Goal: Information Seeking & Learning: Learn about a topic

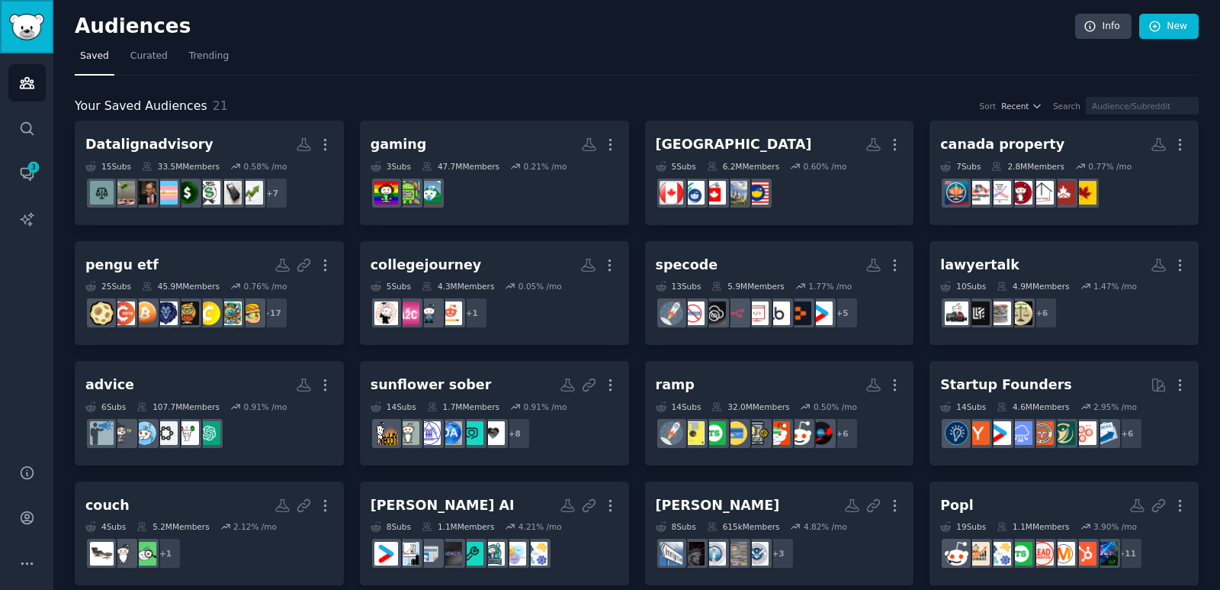
click at [22, 32] on img "Sidebar" at bounding box center [26, 27] width 35 height 27
click at [17, 520] on link "Account" at bounding box center [26, 517] width 37 height 37
click at [22, 126] on icon "Sidebar" at bounding box center [27, 129] width 16 height 16
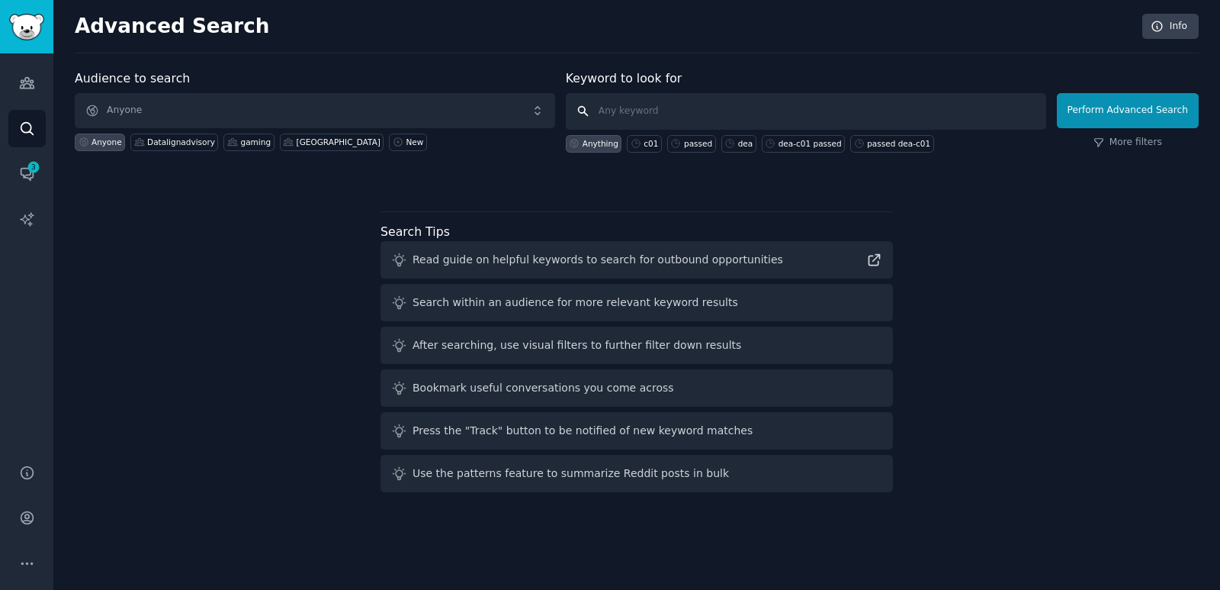
click at [703, 111] on input "text" at bounding box center [806, 111] width 481 height 37
type input "car insurance"
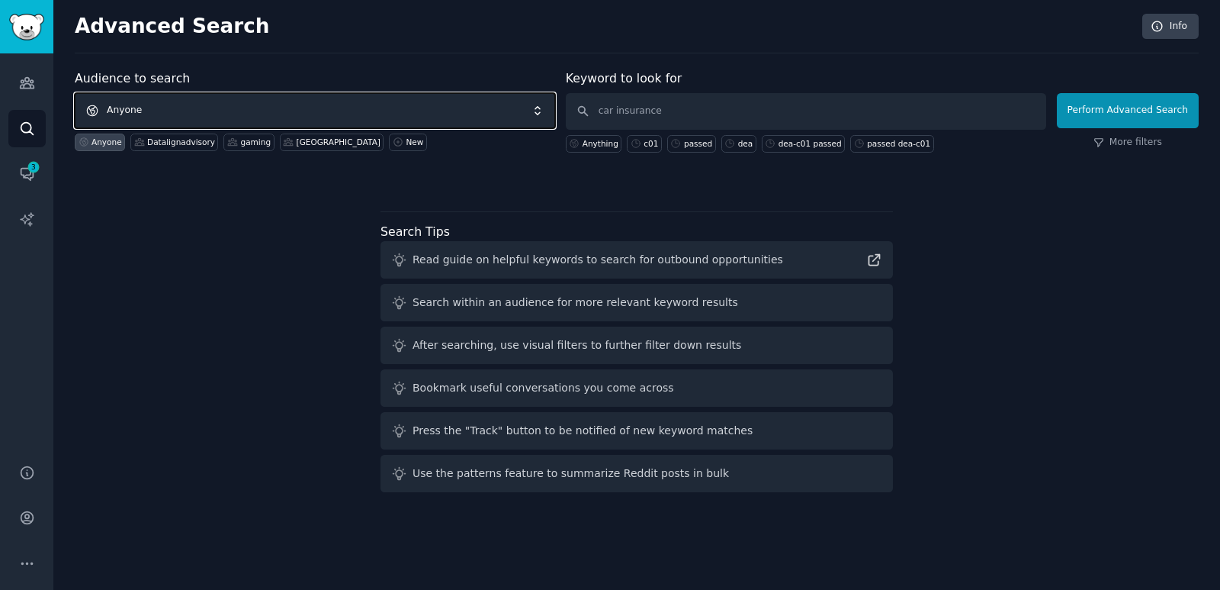
click at [219, 111] on span "Anyone" at bounding box center [315, 110] width 481 height 35
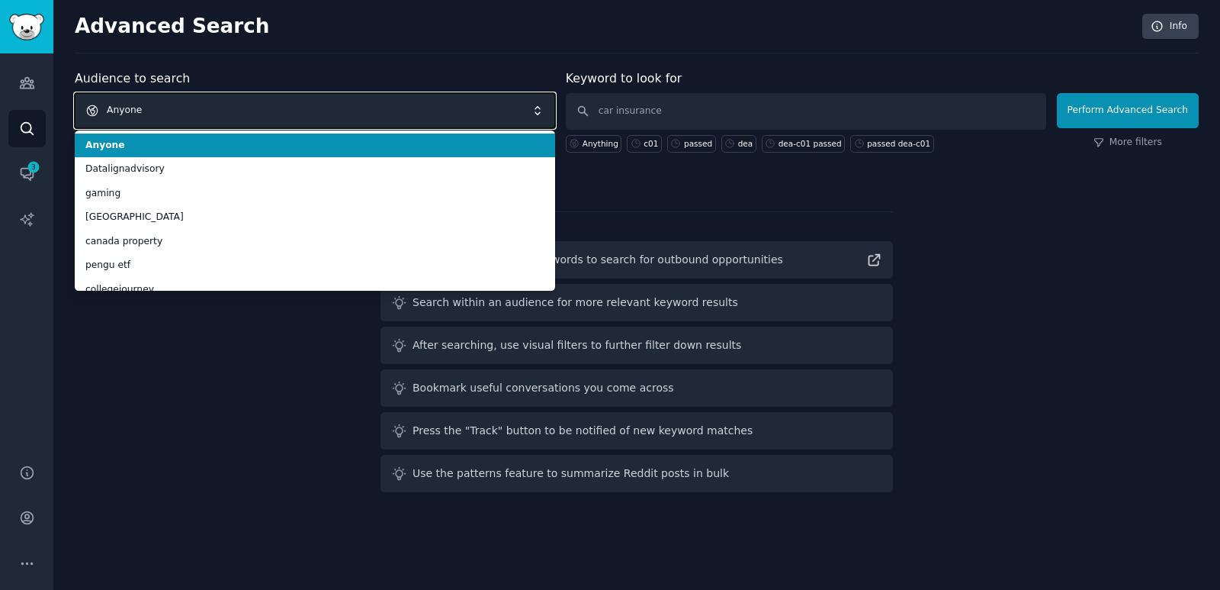
click at [219, 111] on span "Anyone" at bounding box center [315, 110] width 481 height 35
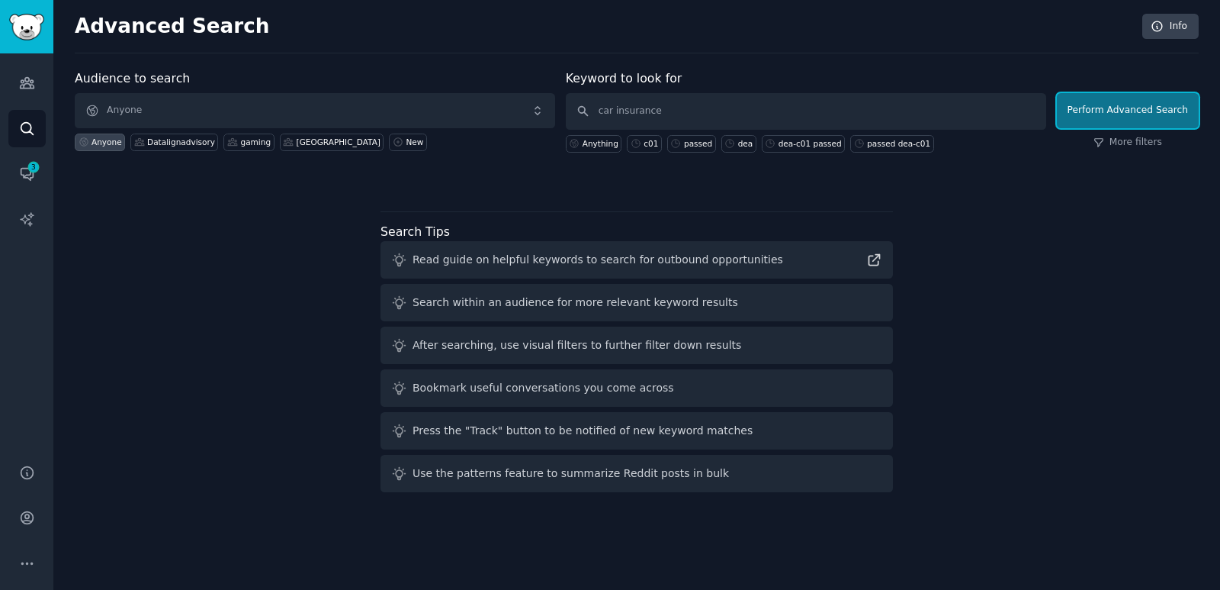
click at [1119, 112] on button "Perform Advanced Search" at bounding box center [1128, 110] width 142 height 35
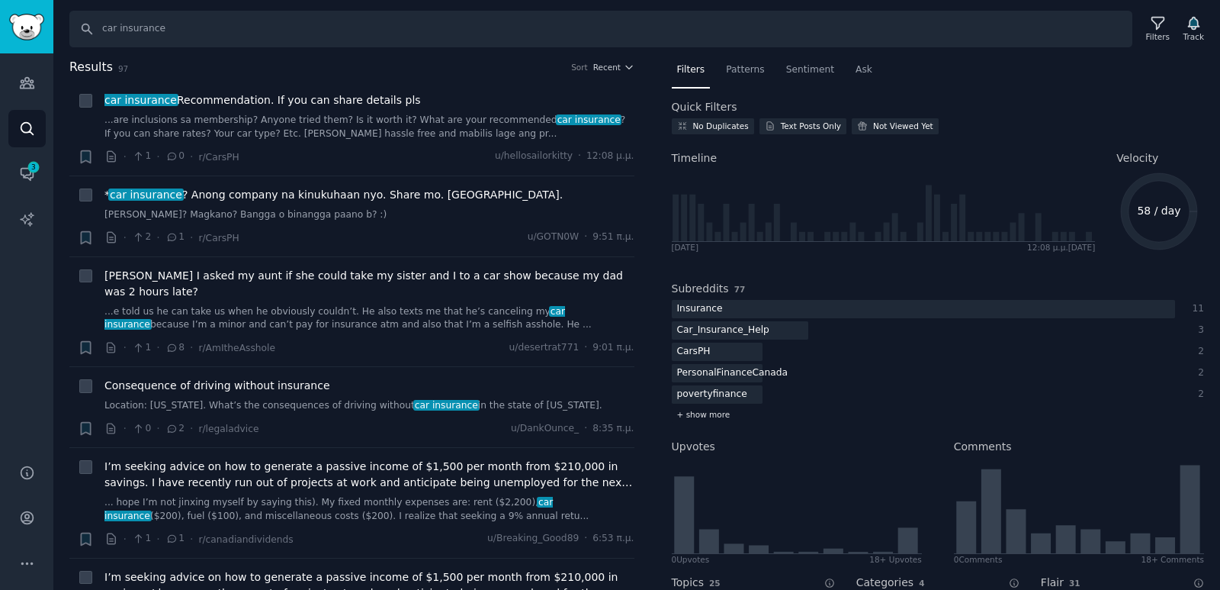
click at [704, 416] on span "+ show more" at bounding box center [703, 414] width 53 height 11
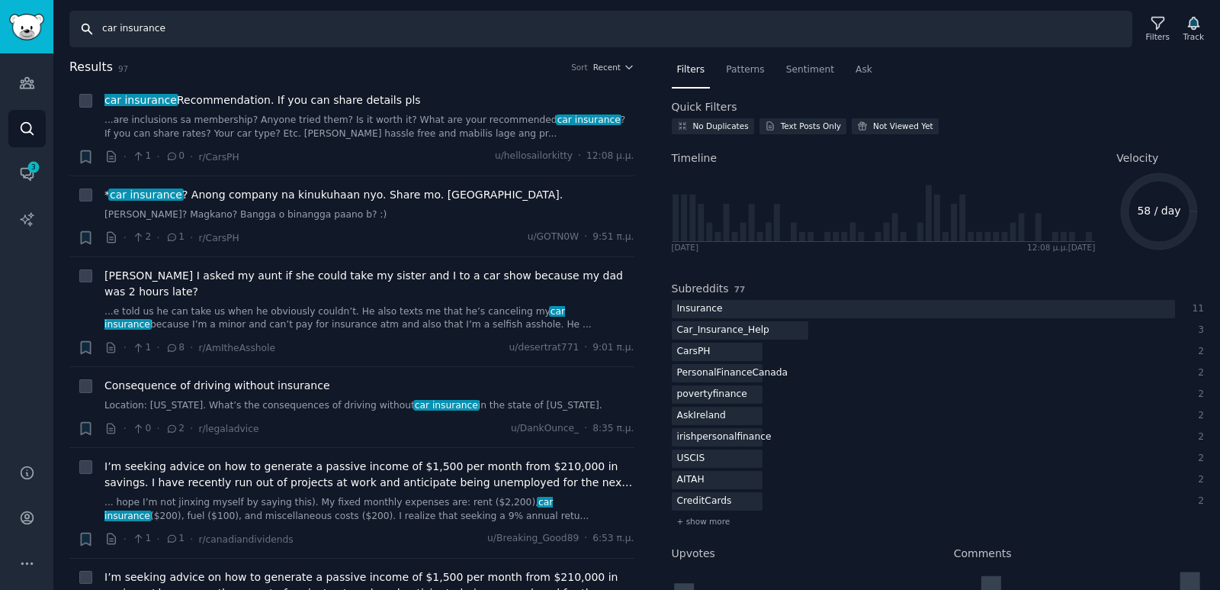
click at [272, 31] on input "car insurance" at bounding box center [600, 29] width 1063 height 37
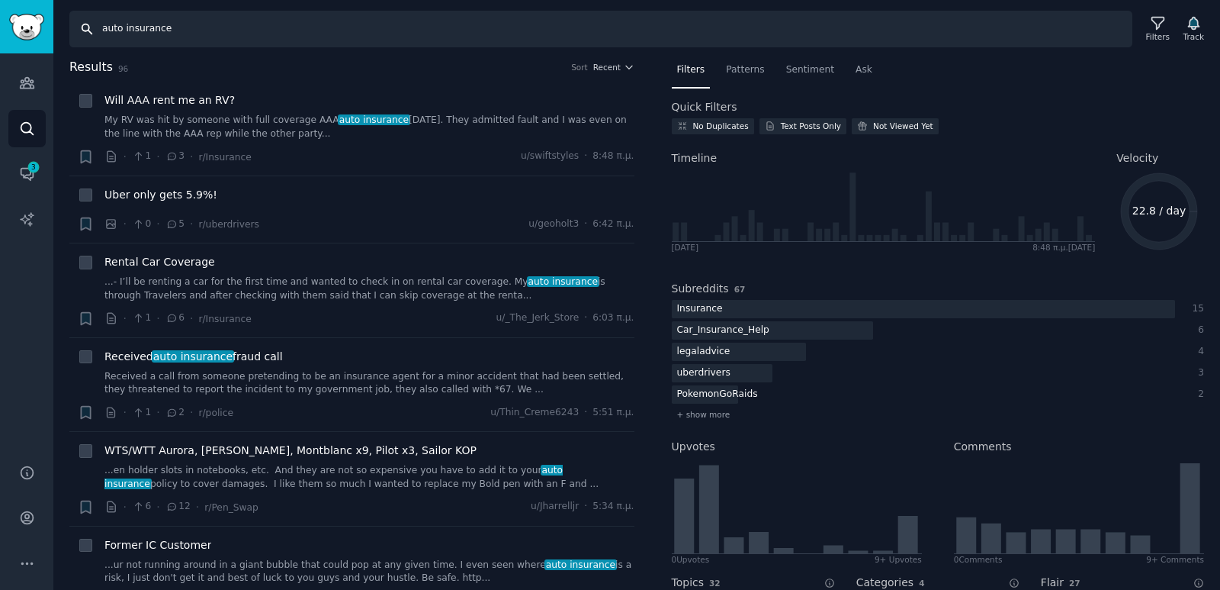
click at [212, 31] on input "auto insurance" at bounding box center [600, 29] width 1063 height 37
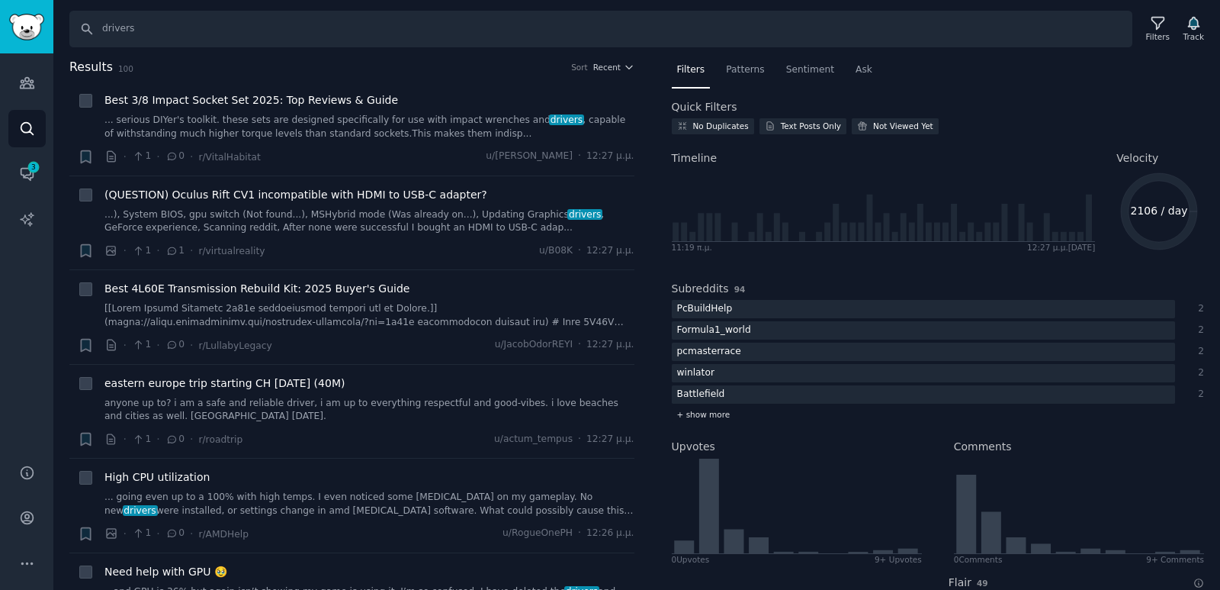
click at [693, 416] on span "+ show more" at bounding box center [703, 414] width 53 height 11
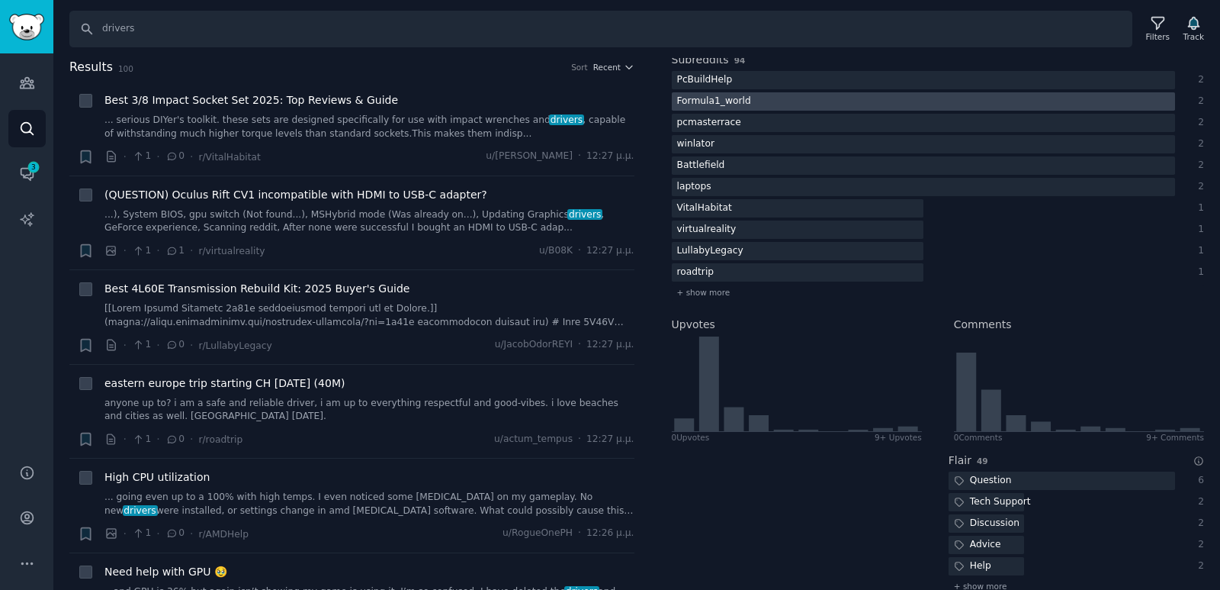
scroll to position [76, 0]
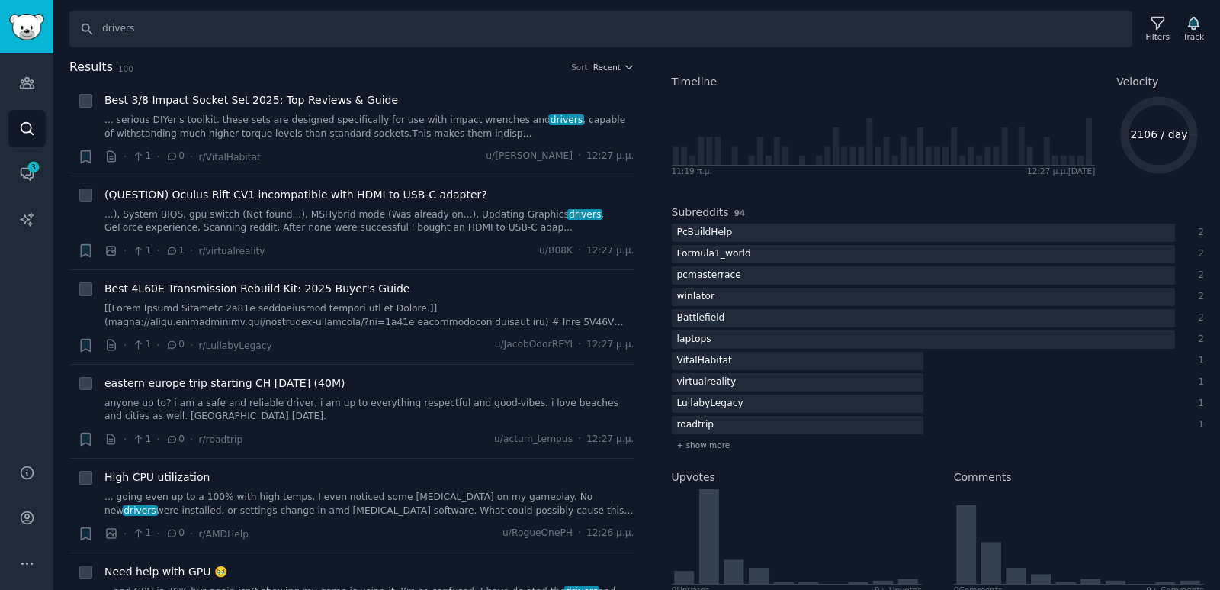
click at [127, 3] on div "Search drivers Filters Track" at bounding box center [636, 23] width 1167 height 47
click at [134, 31] on input "drivers" at bounding box center [600, 29] width 1063 height 37
type input "car insurance"
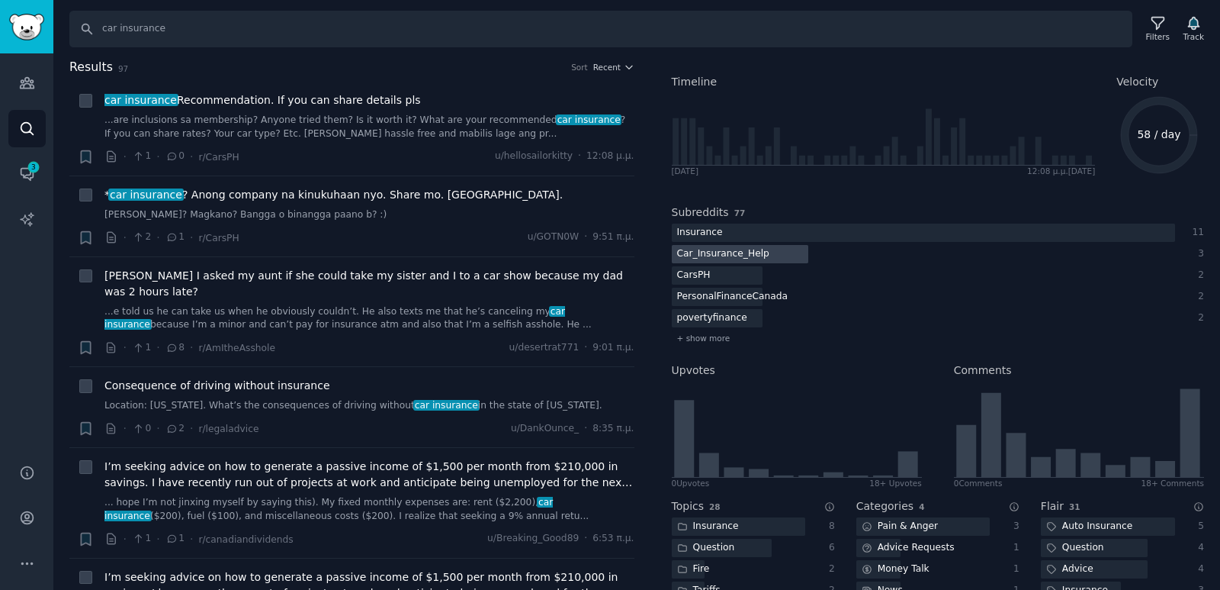
click at [741, 245] on div "Car_Insurance_Help" at bounding box center [723, 254] width 103 height 19
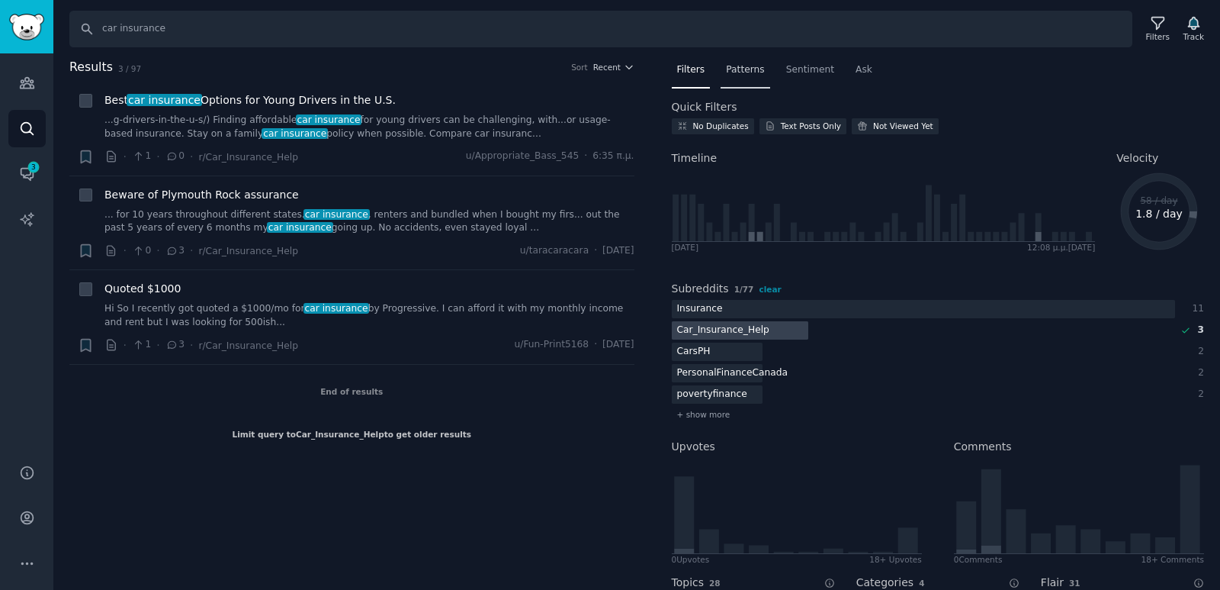
click at [753, 78] on div "Patterns" at bounding box center [745, 73] width 49 height 31
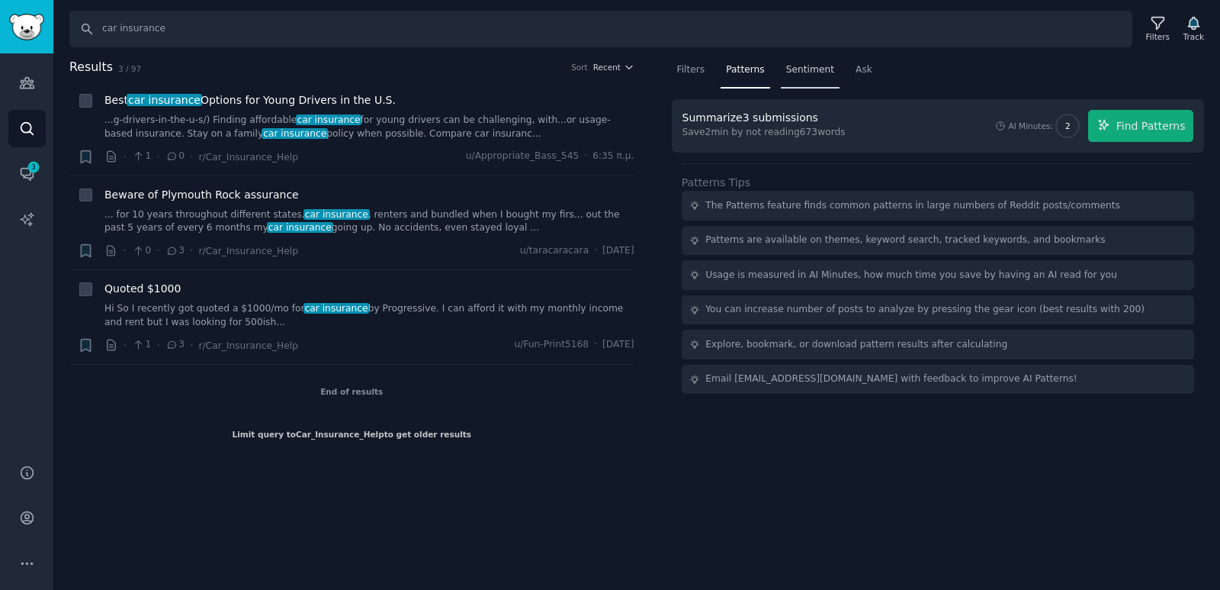
click at [794, 70] on span "Sentiment" at bounding box center [810, 70] width 48 height 14
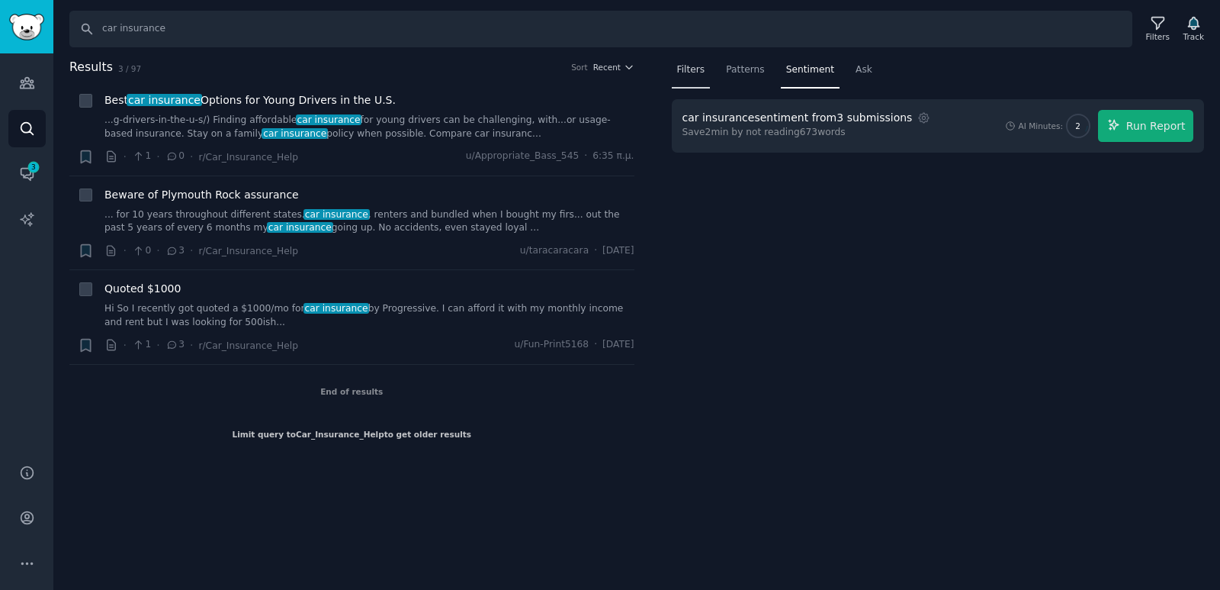
click at [702, 76] on div "Filters" at bounding box center [691, 73] width 39 height 31
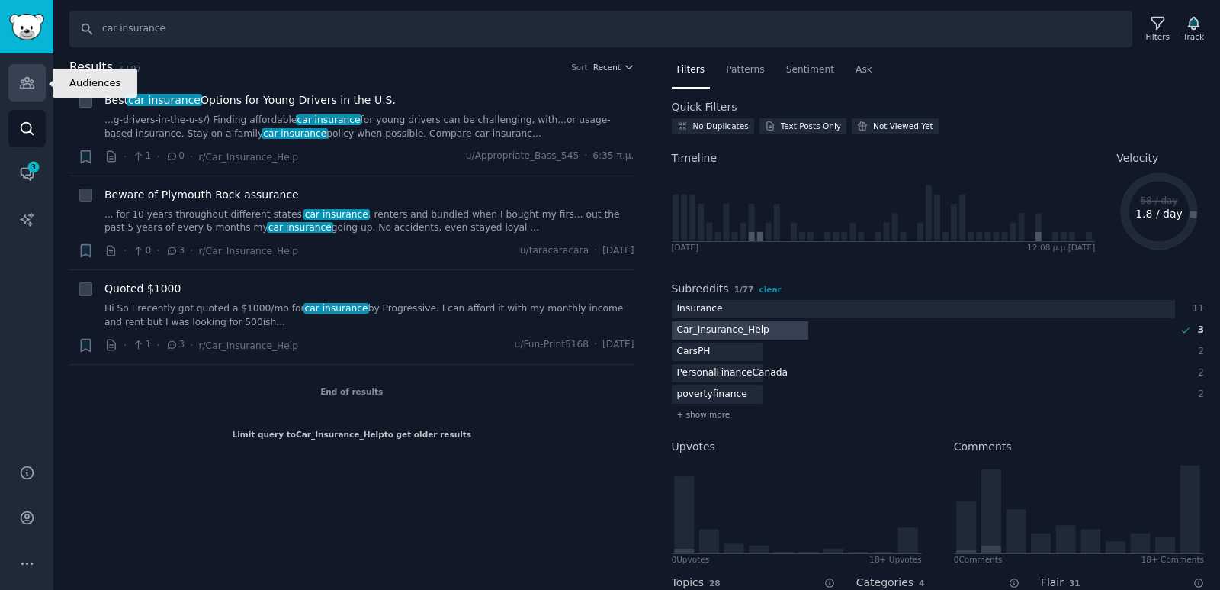
click at [20, 88] on icon "Sidebar" at bounding box center [27, 83] width 14 height 11
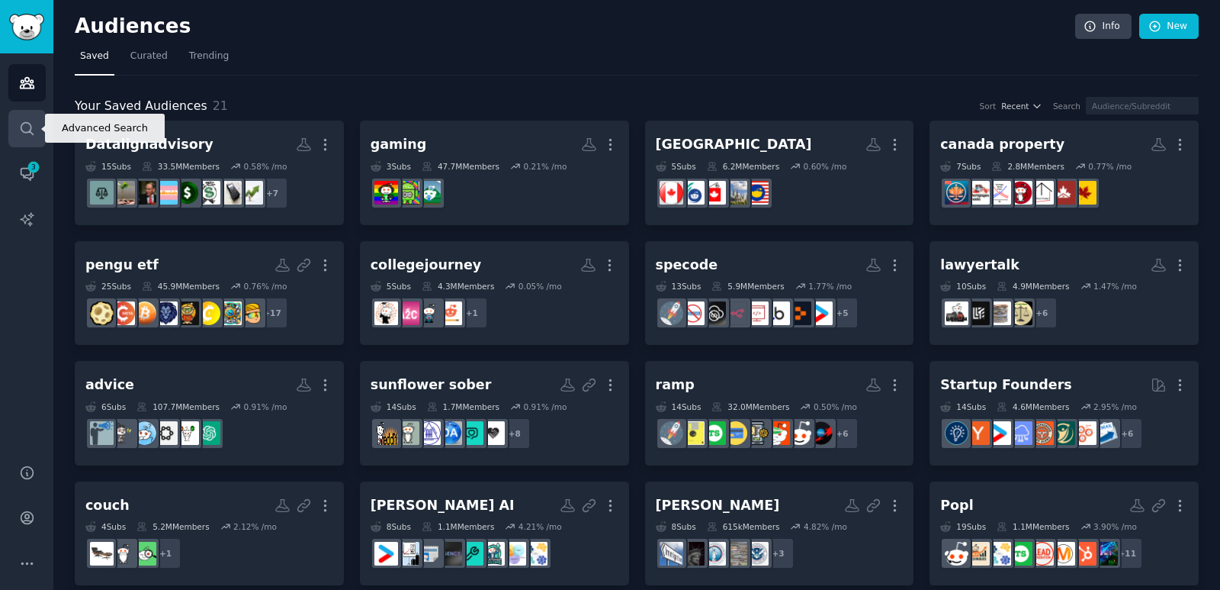
click at [20, 137] on link "Search" at bounding box center [26, 128] width 37 height 37
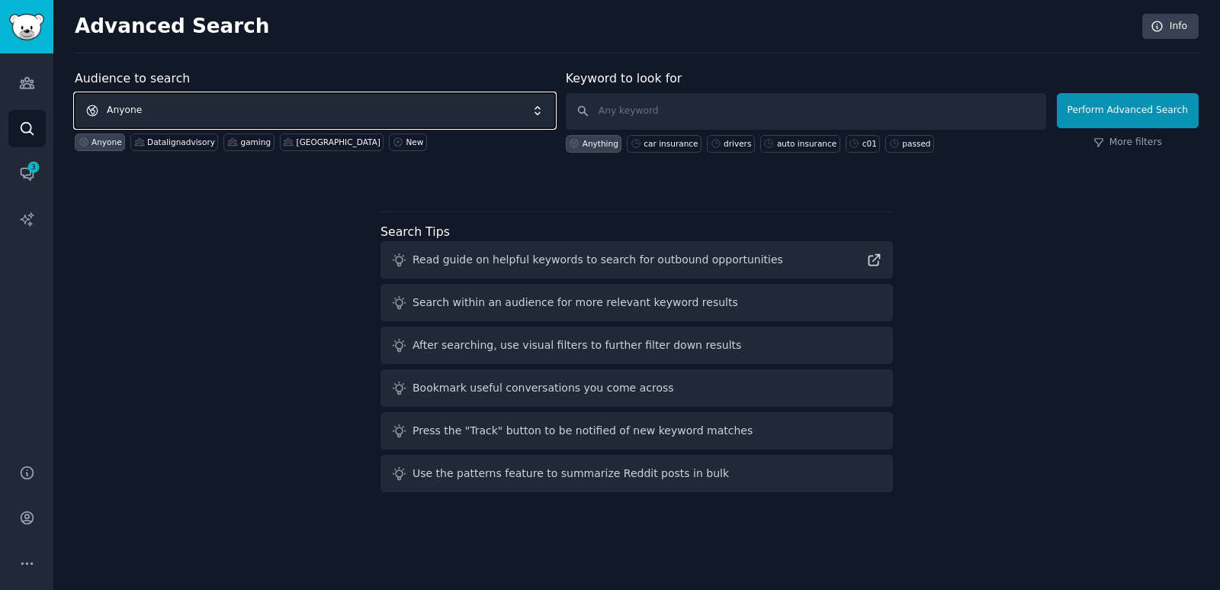
click at [408, 106] on span "Anyone" at bounding box center [315, 110] width 481 height 35
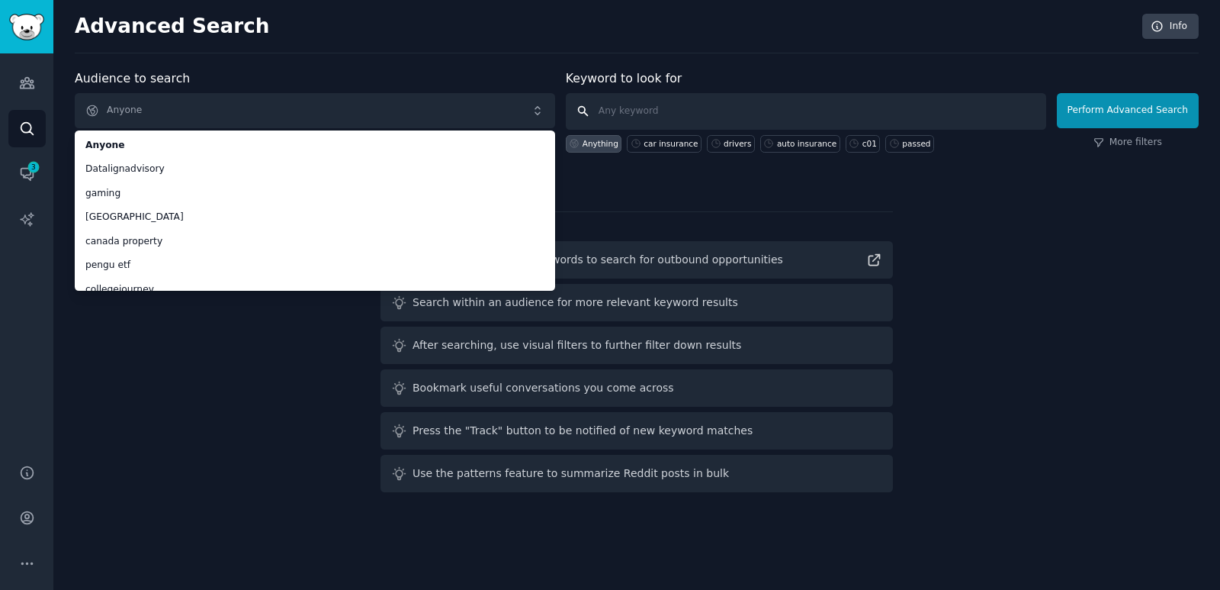
click at [668, 110] on input "text" at bounding box center [806, 111] width 481 height 37
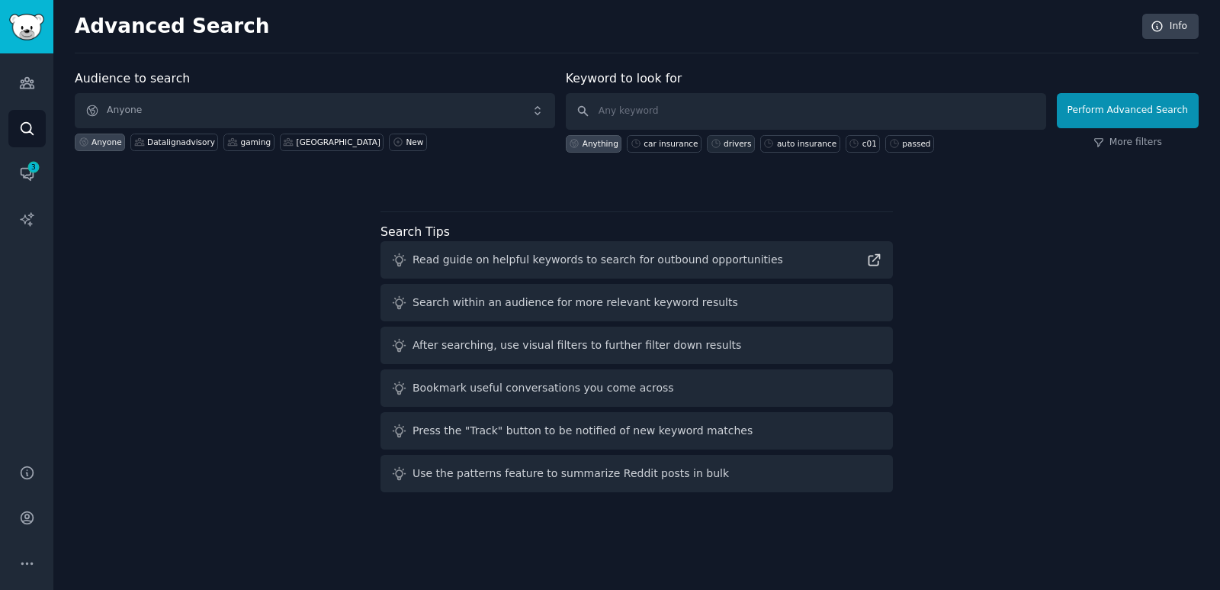
click at [727, 148] on div "drivers" at bounding box center [737, 143] width 27 height 11
click at [738, 107] on input "drivers" at bounding box center [806, 111] width 481 height 37
type input "car drivers"
click button "Perform Advanced Search" at bounding box center [1128, 110] width 142 height 35
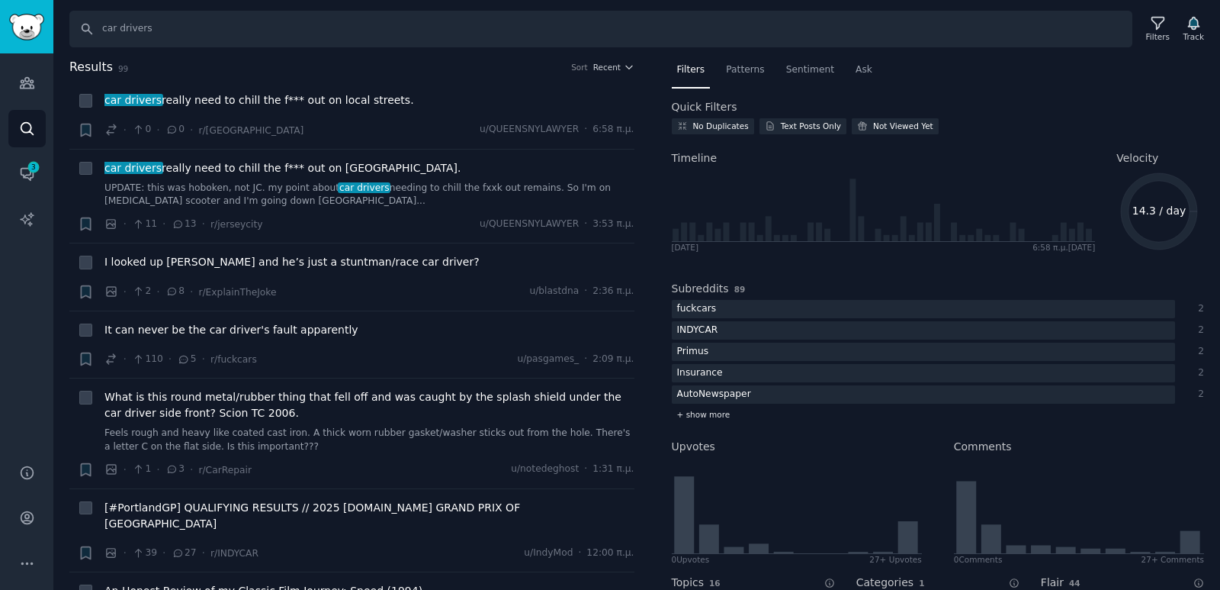
click at [718, 410] on span "+ show more" at bounding box center [703, 414] width 53 height 11
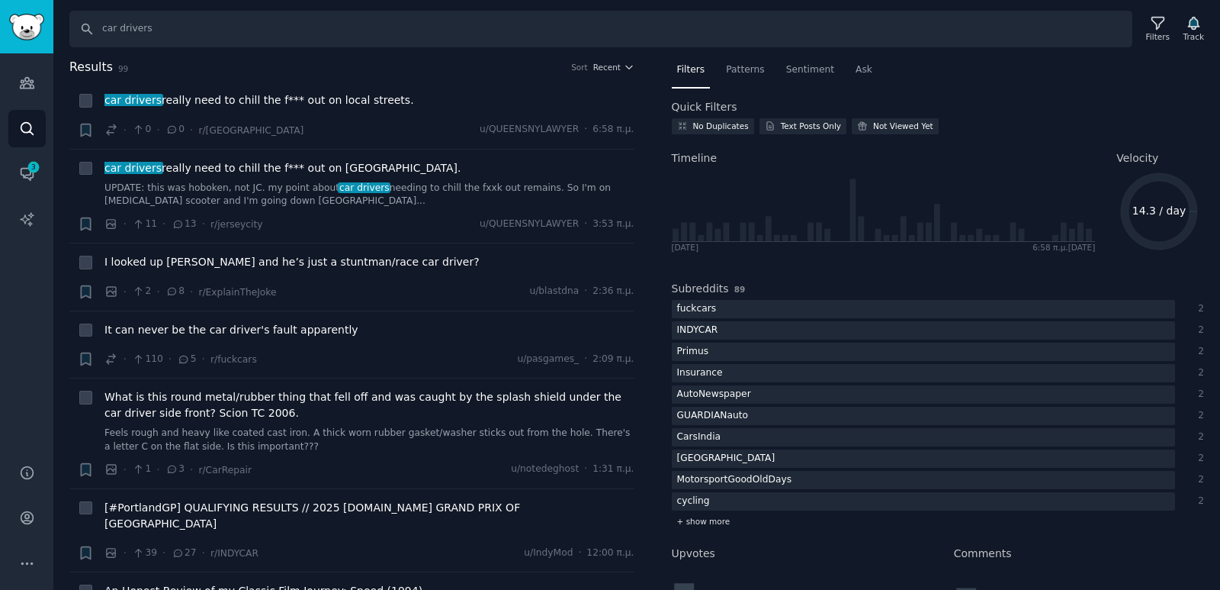
click at [711, 519] on span "+ show more" at bounding box center [703, 521] width 53 height 11
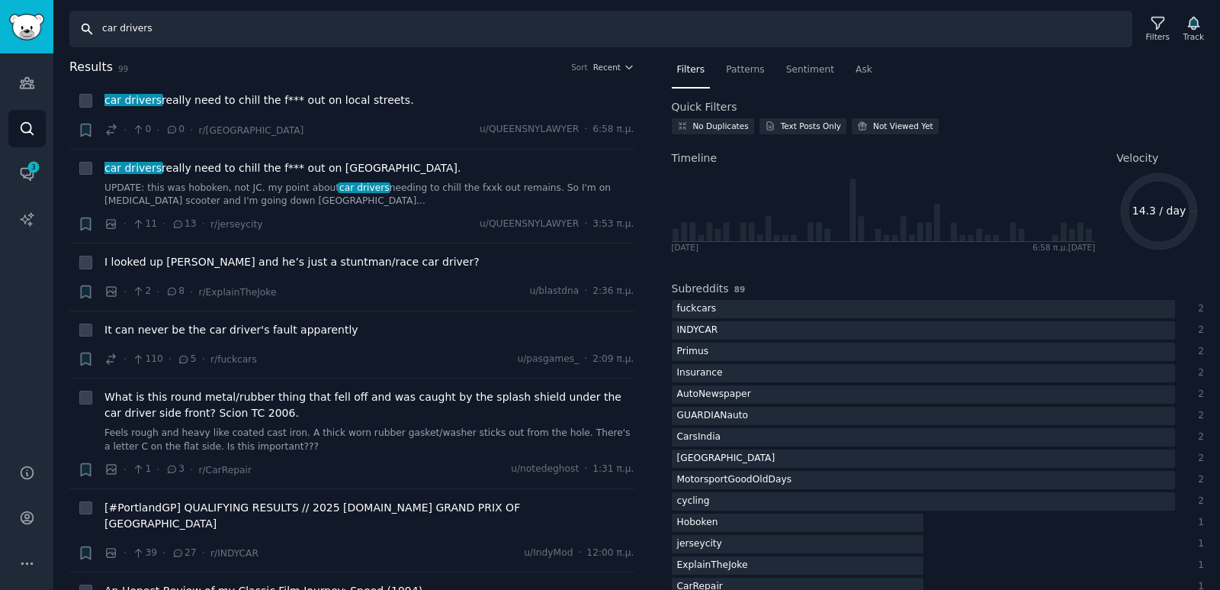
click at [227, 33] on input "car drivers" at bounding box center [600, 29] width 1063 height 37
type input "drive"
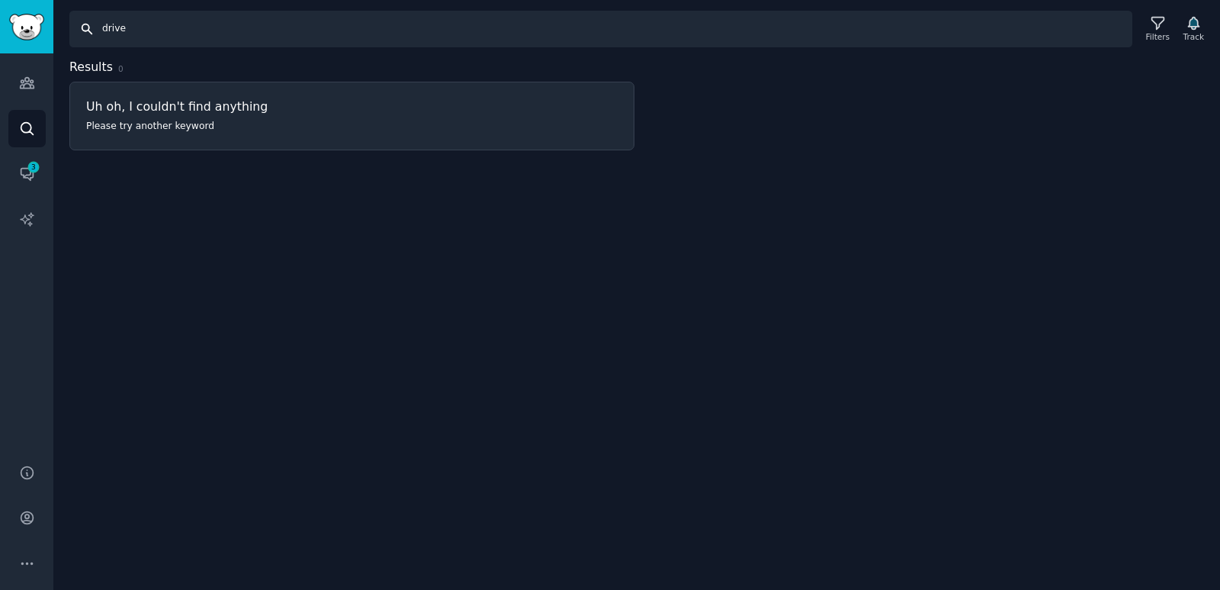
click at [153, 32] on input "drive" at bounding box center [600, 29] width 1063 height 37
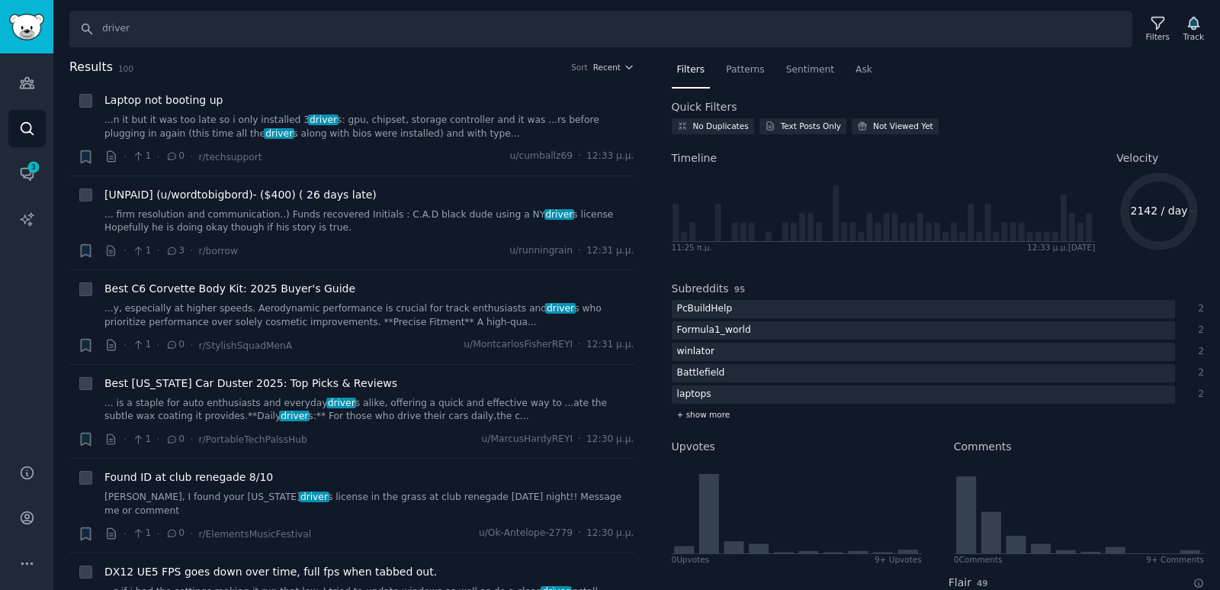
click at [716, 415] on span "+ show more" at bounding box center [703, 414] width 53 height 11
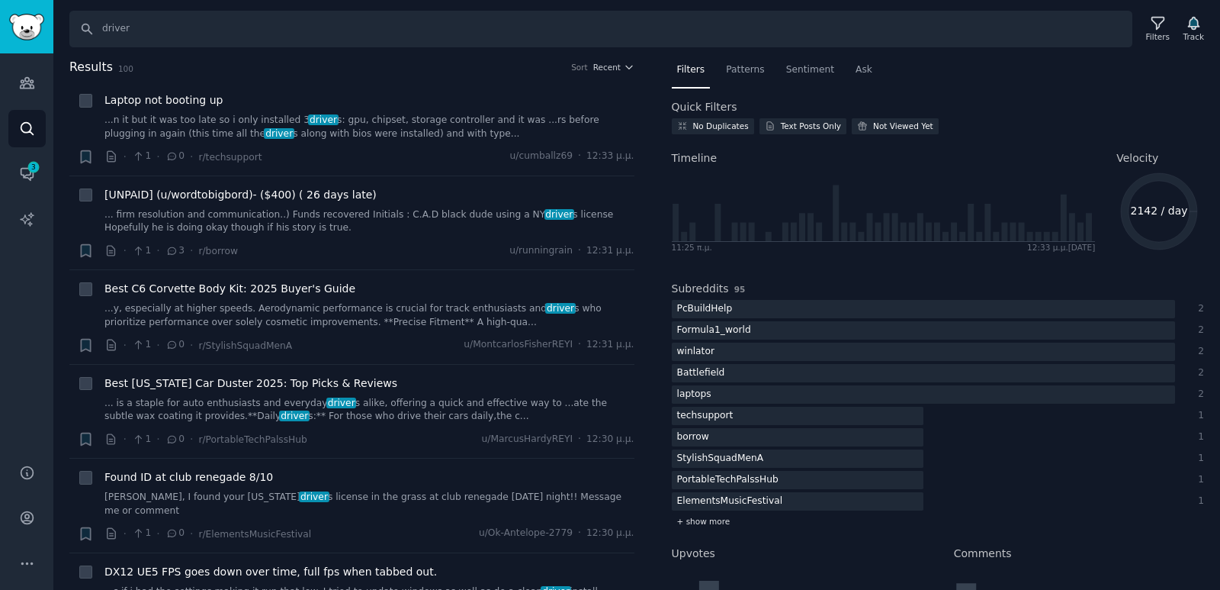
click at [702, 515] on div "+ show more" at bounding box center [938, 521] width 533 height 16
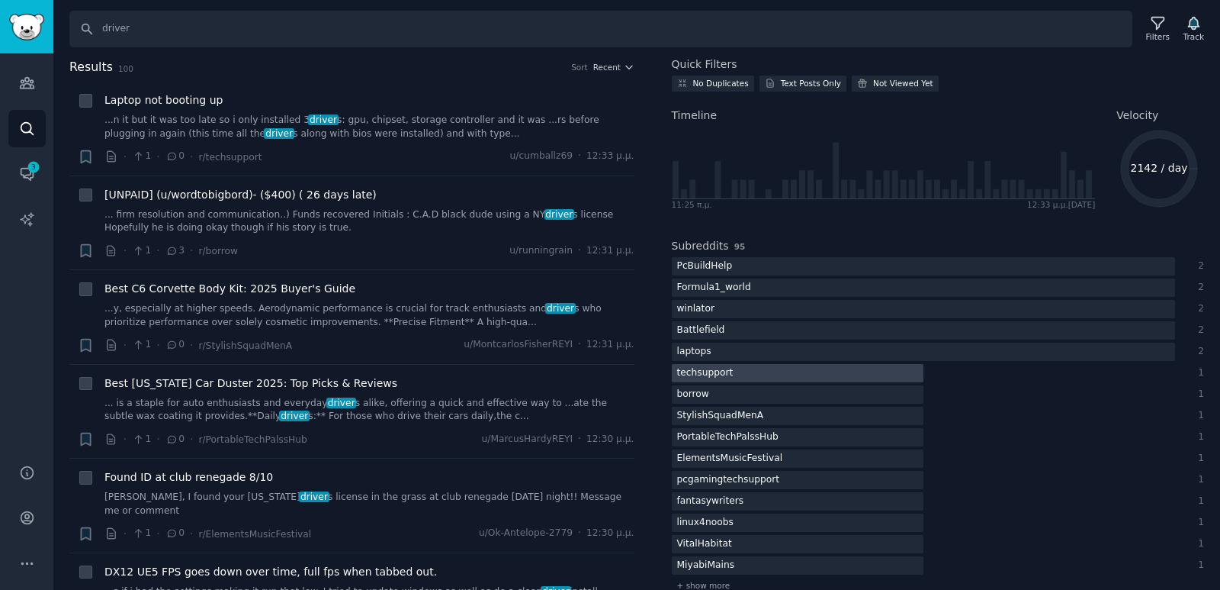
scroll to position [76, 0]
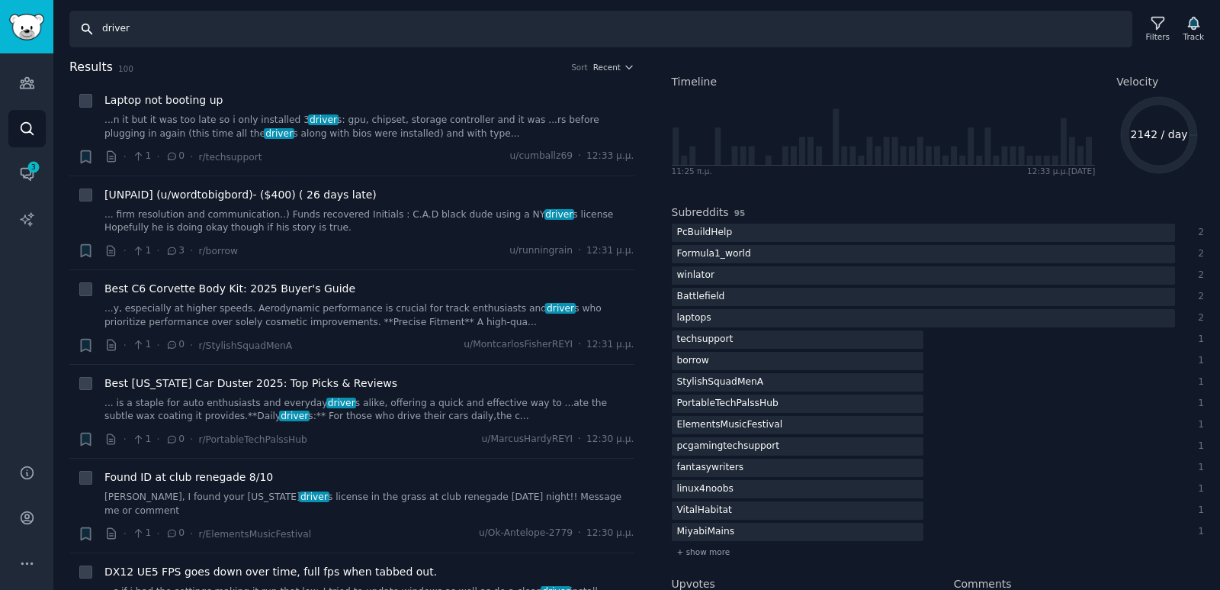
click at [225, 34] on input "driver" at bounding box center [600, 29] width 1063 height 37
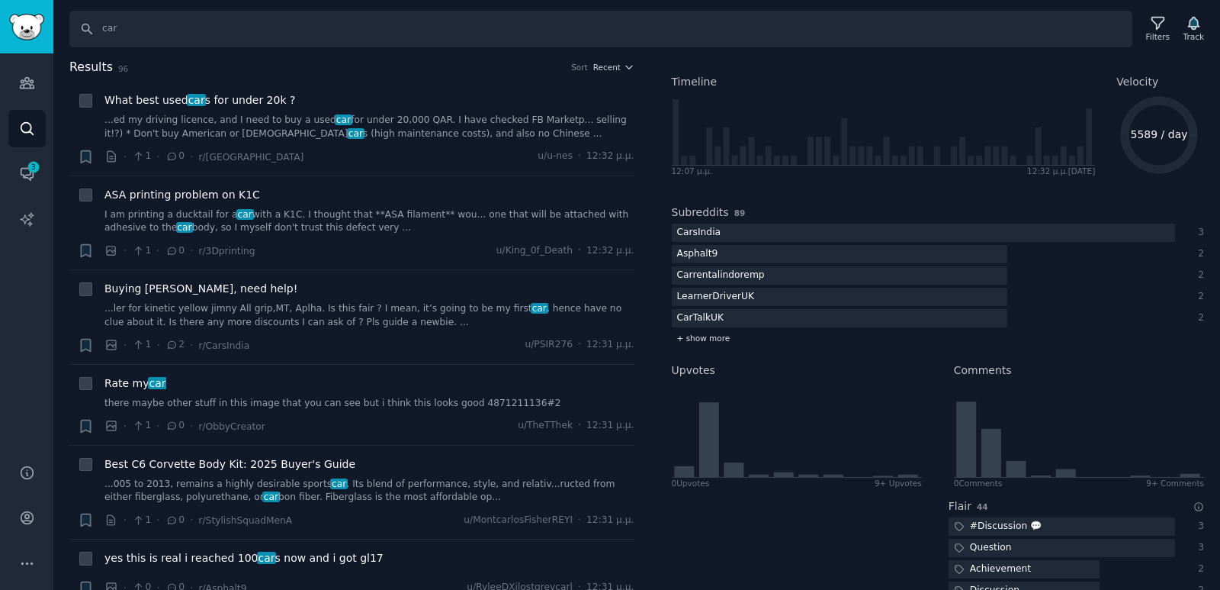
click at [716, 337] on span "+ show more" at bounding box center [703, 338] width 53 height 11
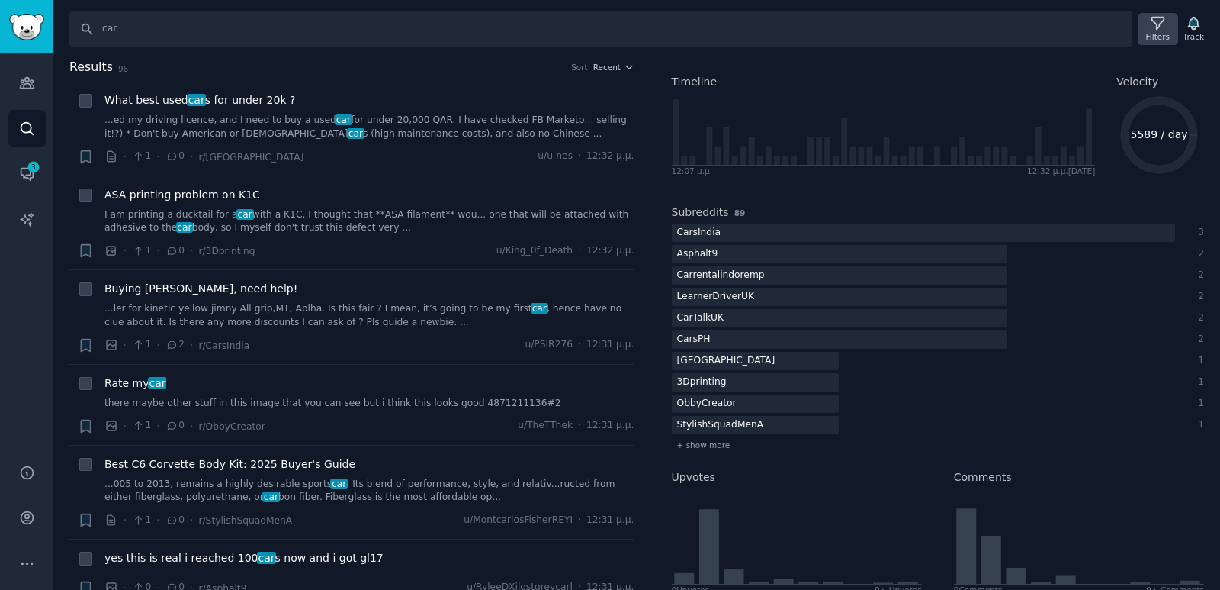
click at [1174, 33] on div "Filters" at bounding box center [1158, 29] width 40 height 32
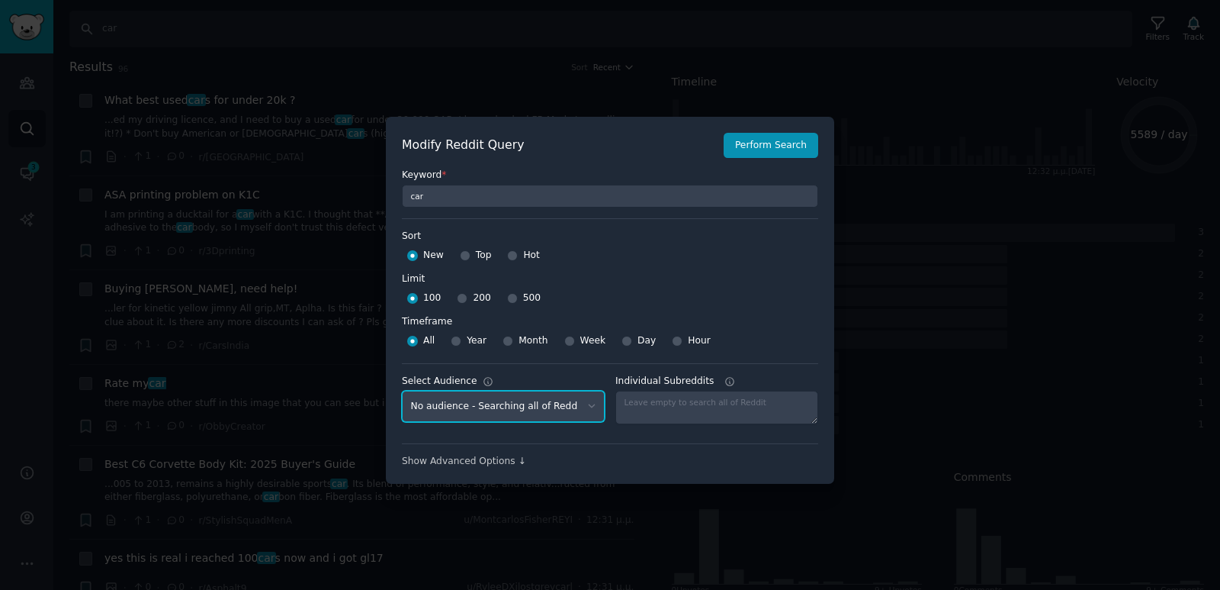
click at [578, 407] on select "No audience - Searching all of Reddit gaming - 3 Subreddits [GEOGRAPHIC_DATA] -…" at bounding box center [503, 406] width 203 height 31
click at [520, 462] on div "Show Advanced Options ↓" at bounding box center [610, 462] width 416 height 14
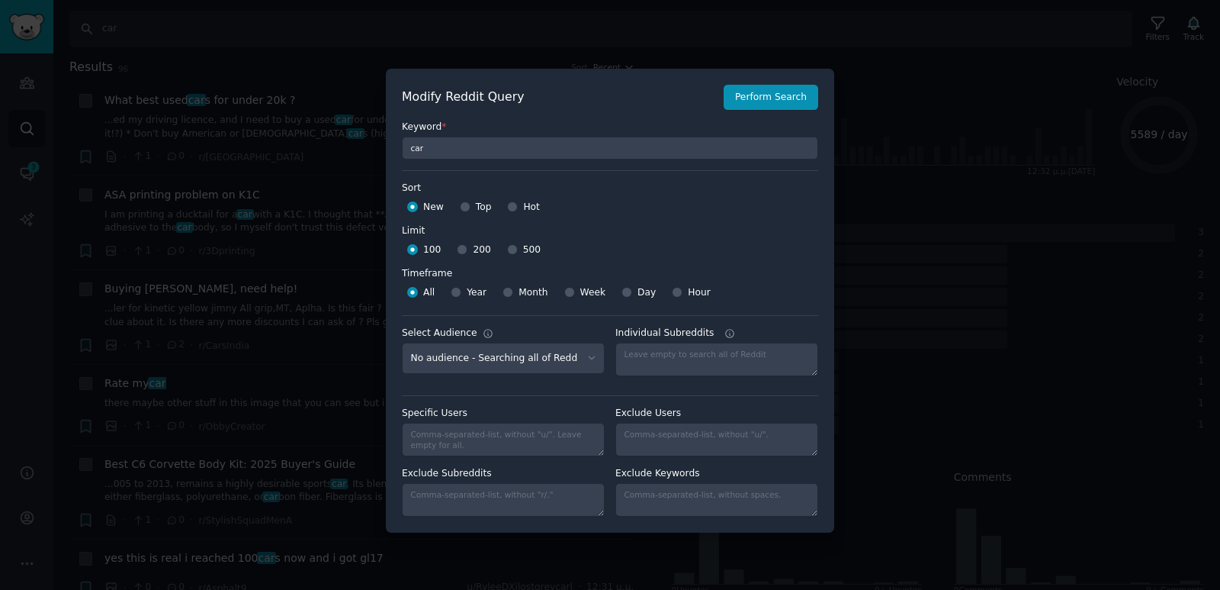
click at [879, 104] on div at bounding box center [610, 295] width 1220 height 590
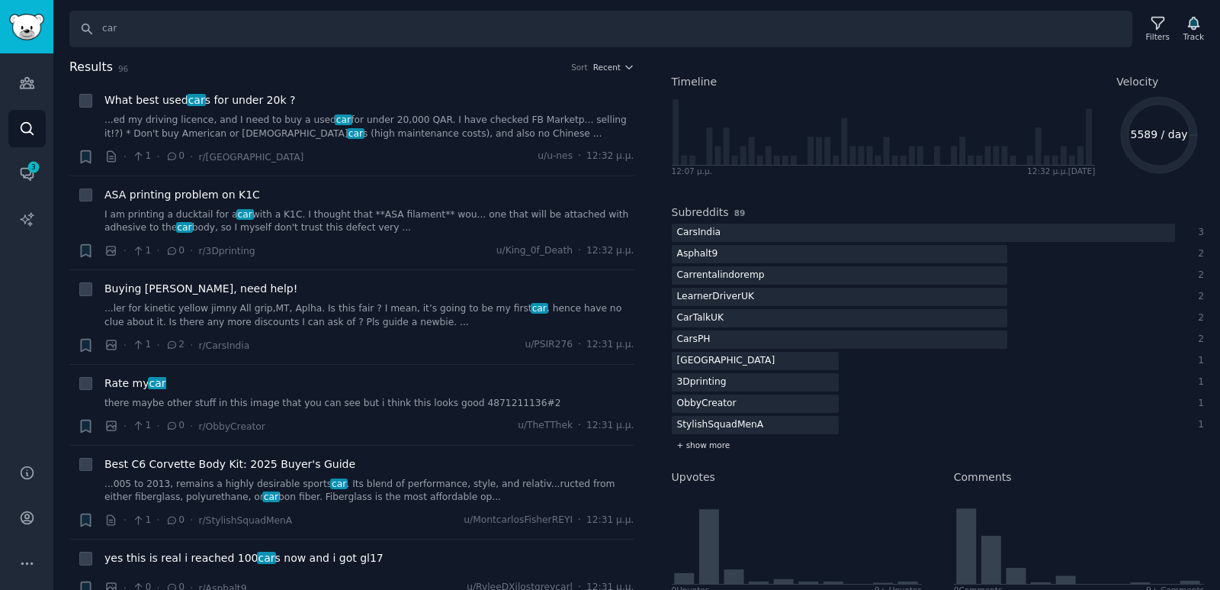
click at [725, 440] on div "+ show more" at bounding box center [938, 445] width 533 height 16
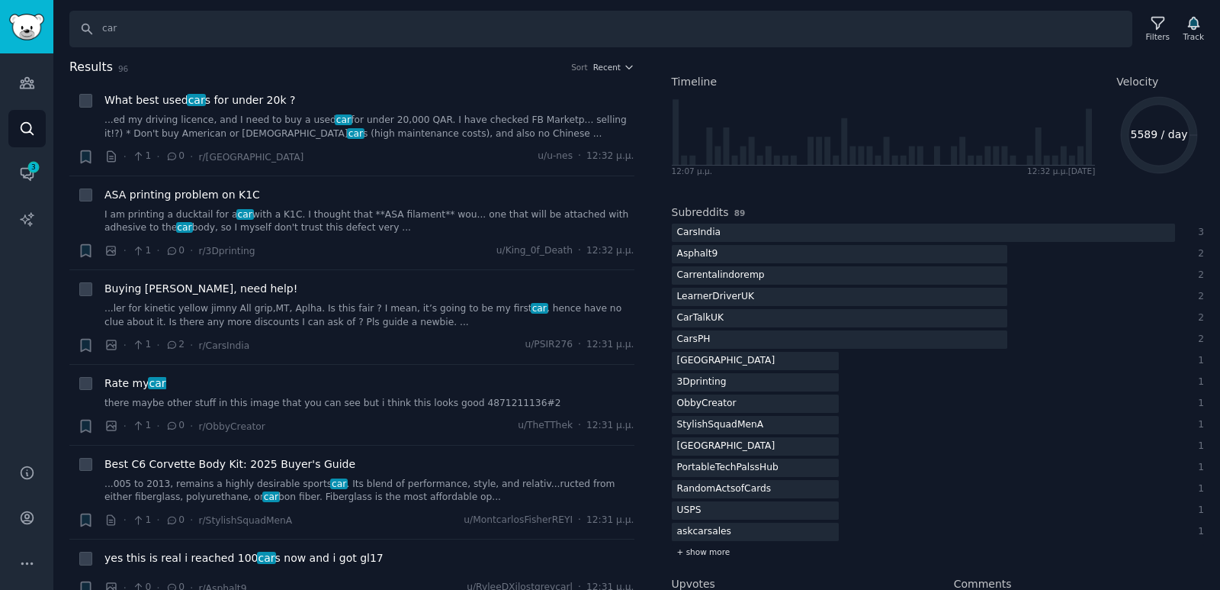
click at [706, 549] on span "+ show more" at bounding box center [703, 551] width 53 height 11
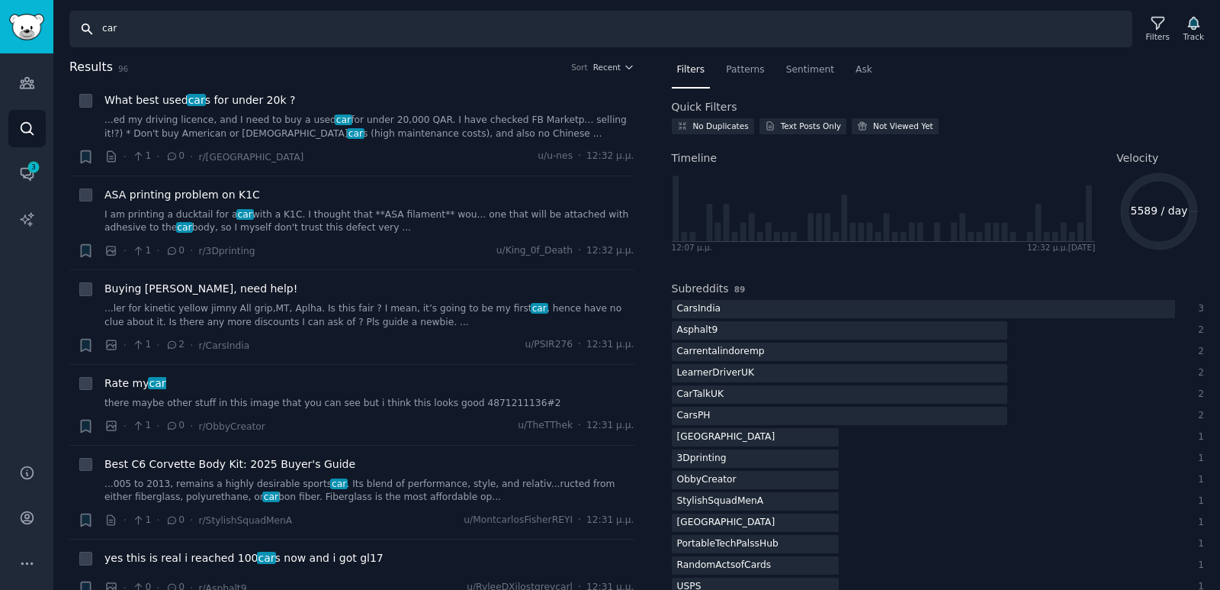
click at [227, 24] on input "car" at bounding box center [600, 29] width 1063 height 37
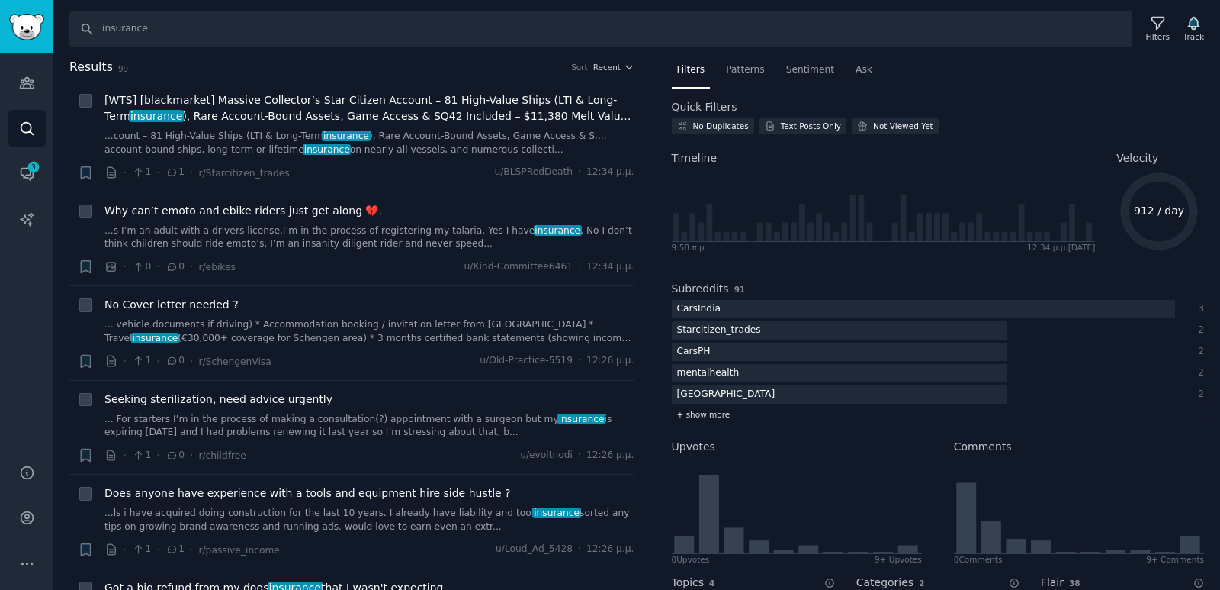
click at [708, 411] on span "+ show more" at bounding box center [703, 414] width 53 height 11
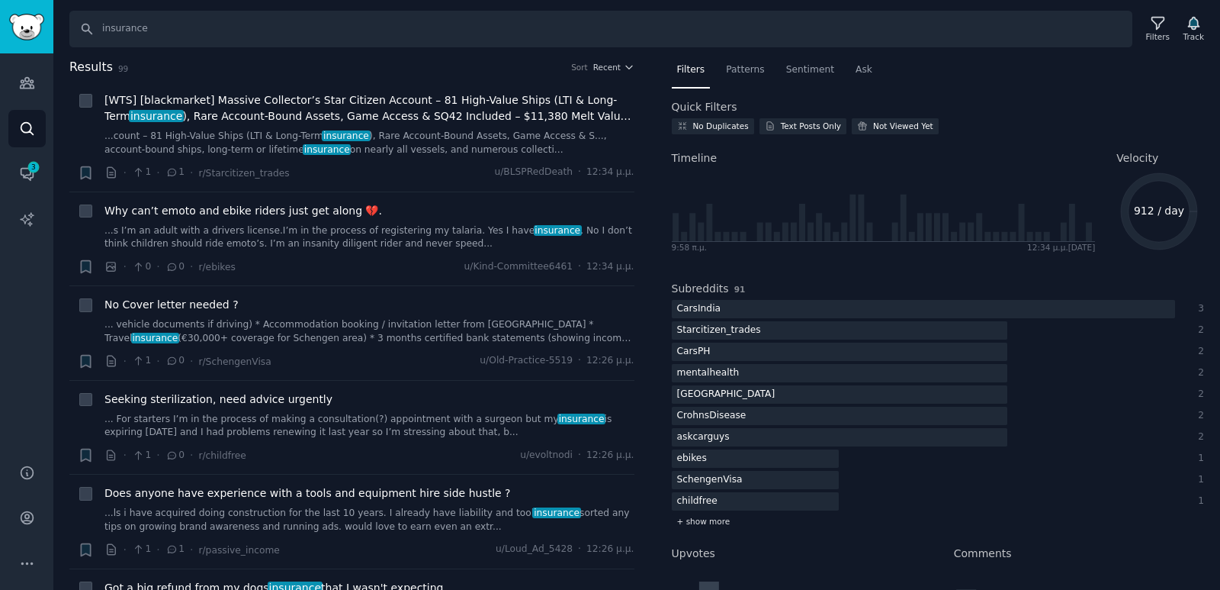
click at [722, 526] on span "+ show more" at bounding box center [703, 521] width 53 height 11
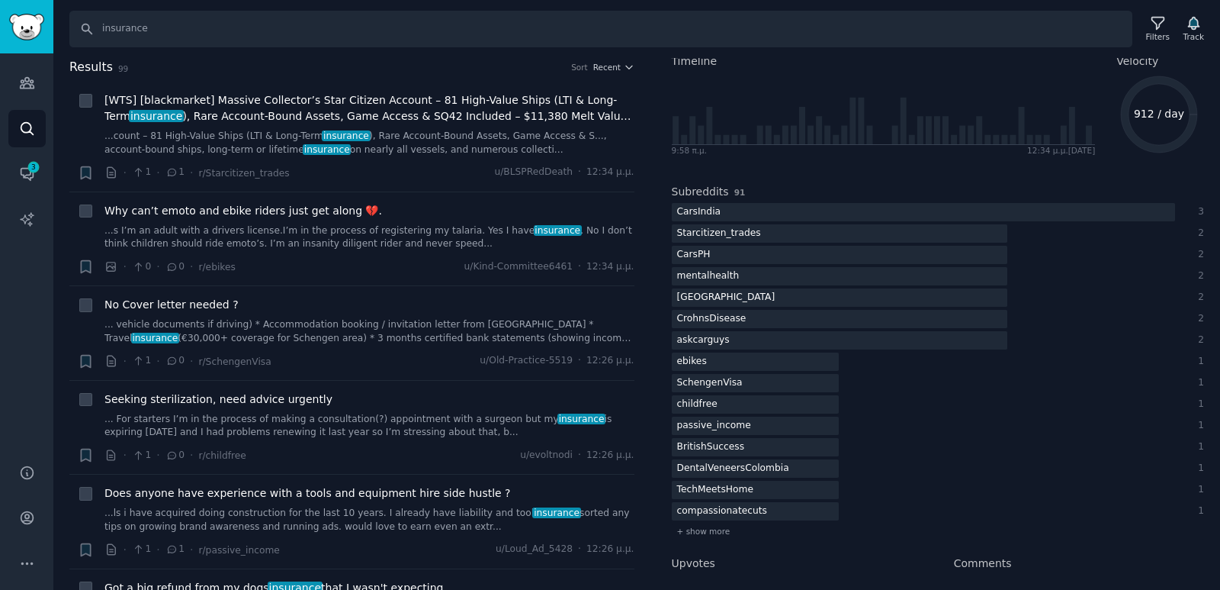
scroll to position [171, 0]
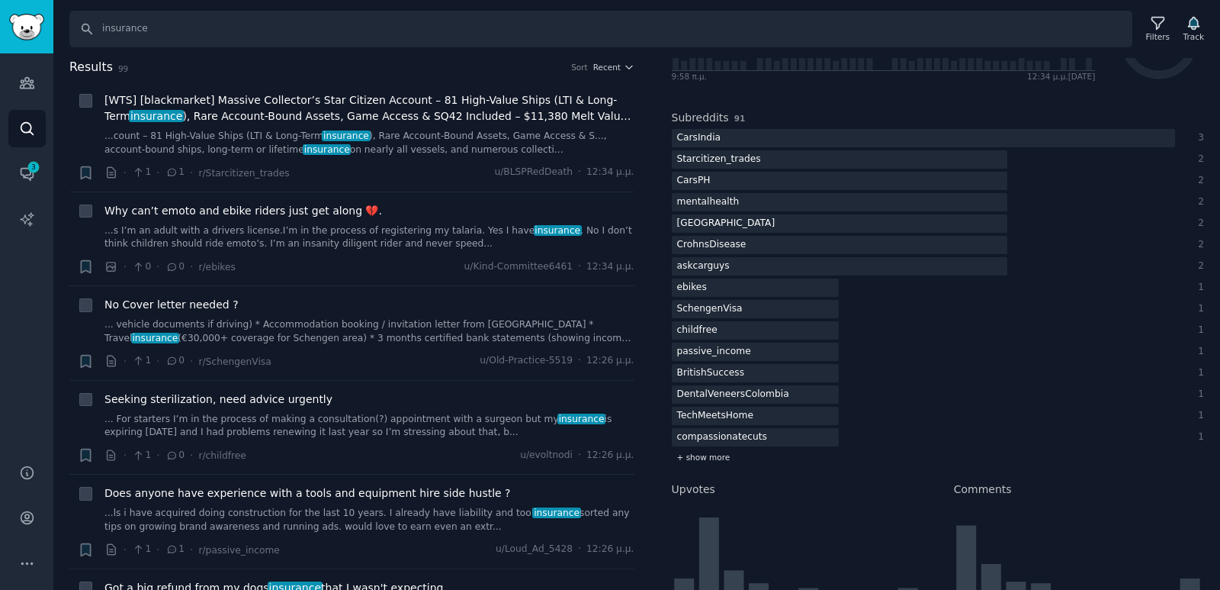
click at [719, 455] on span "+ show more" at bounding box center [703, 457] width 53 height 11
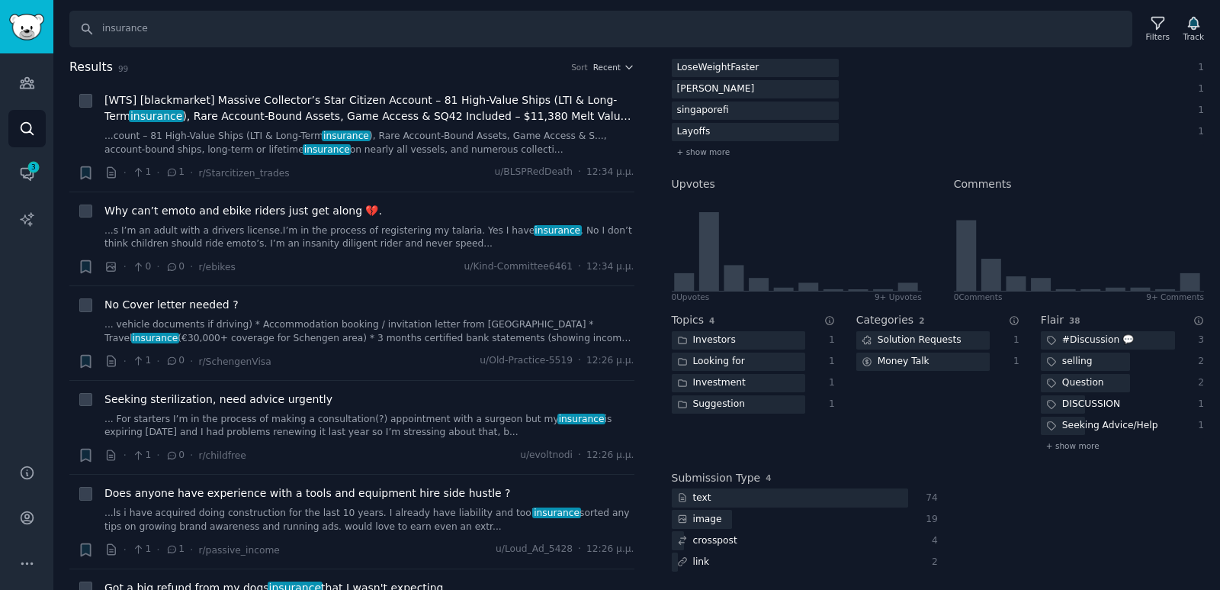
scroll to position [0, 0]
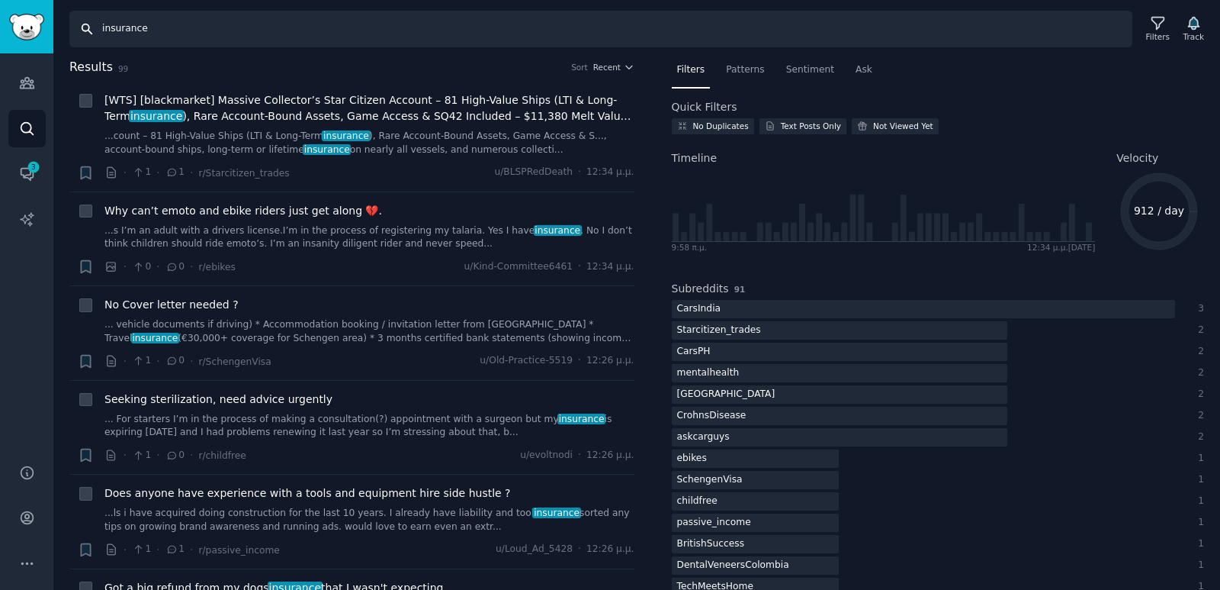
click at [278, 27] on input "insurance" at bounding box center [600, 29] width 1063 height 37
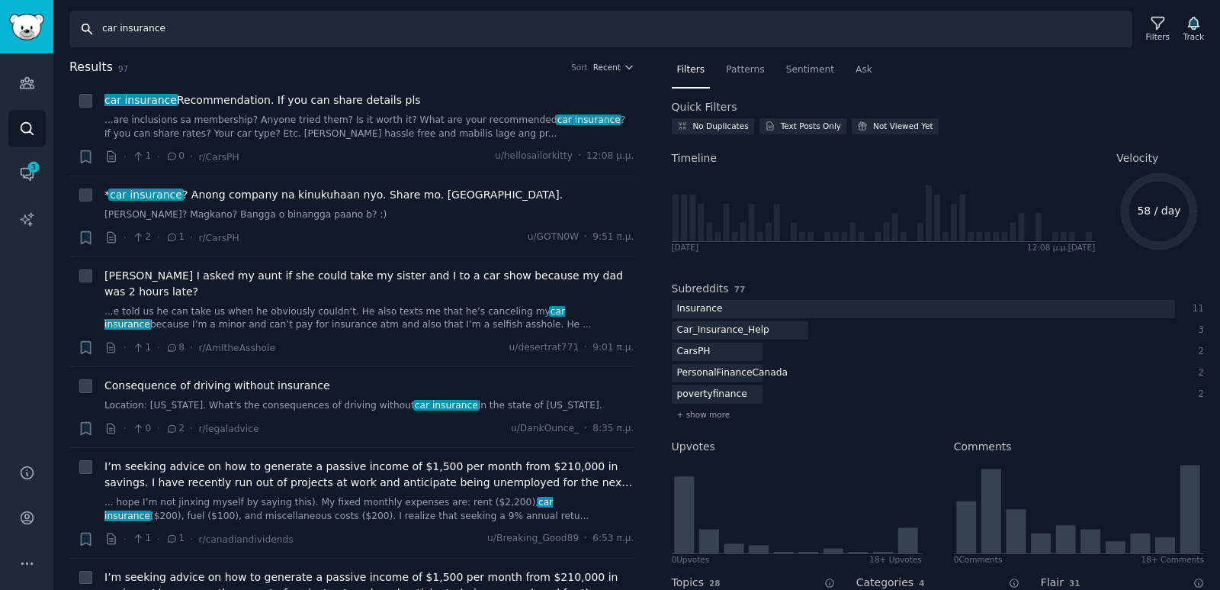
click at [262, 30] on input "car insurance" at bounding box center [600, 29] width 1063 height 37
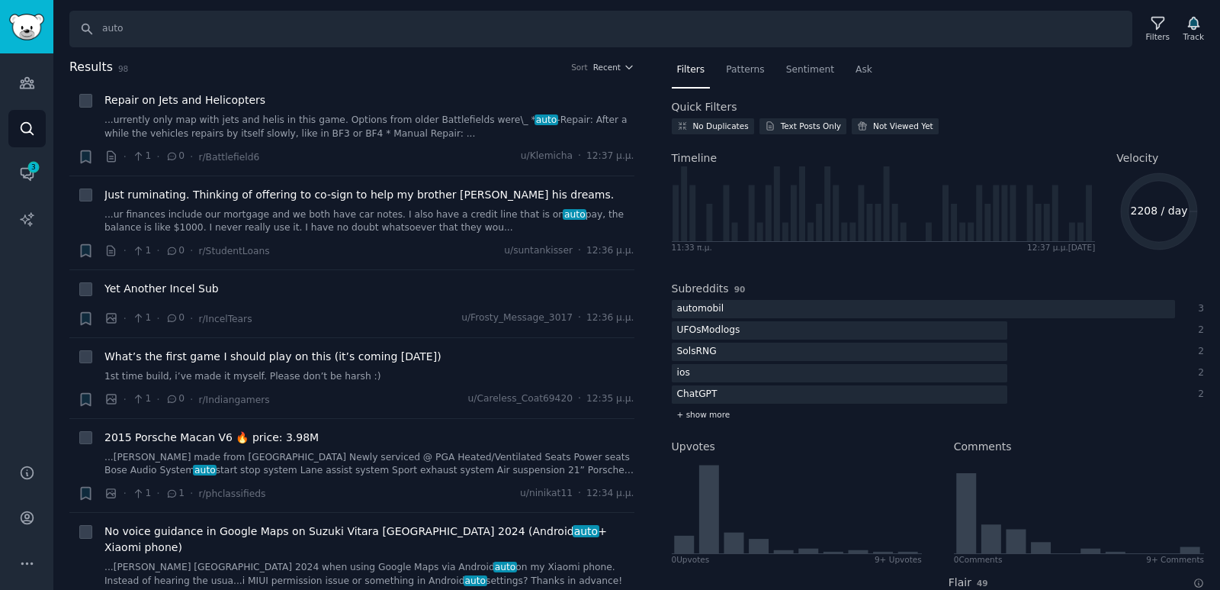
click at [709, 416] on span "+ show more" at bounding box center [703, 414] width 53 height 11
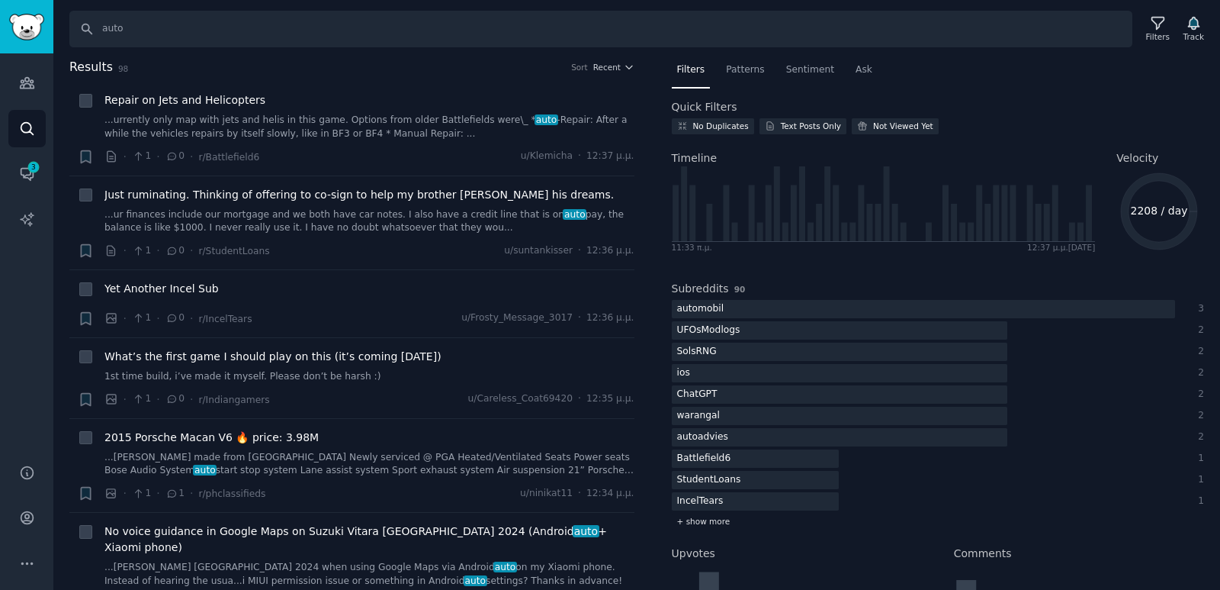
click at [731, 517] on div "+ show more" at bounding box center [938, 521] width 533 height 16
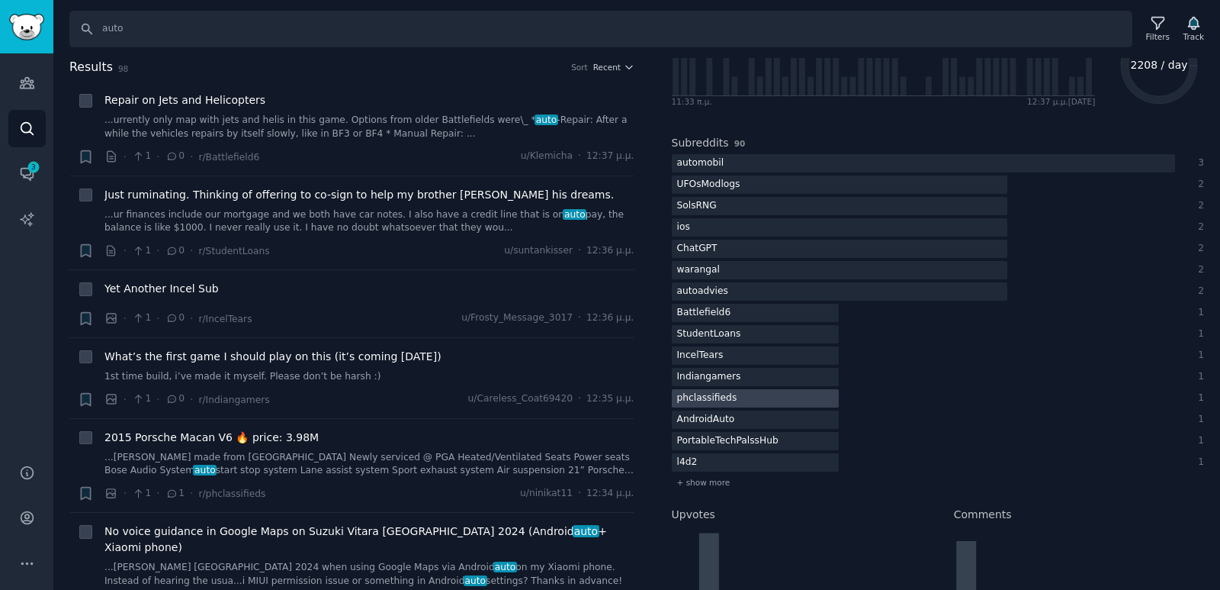
scroll to position [153, 0]
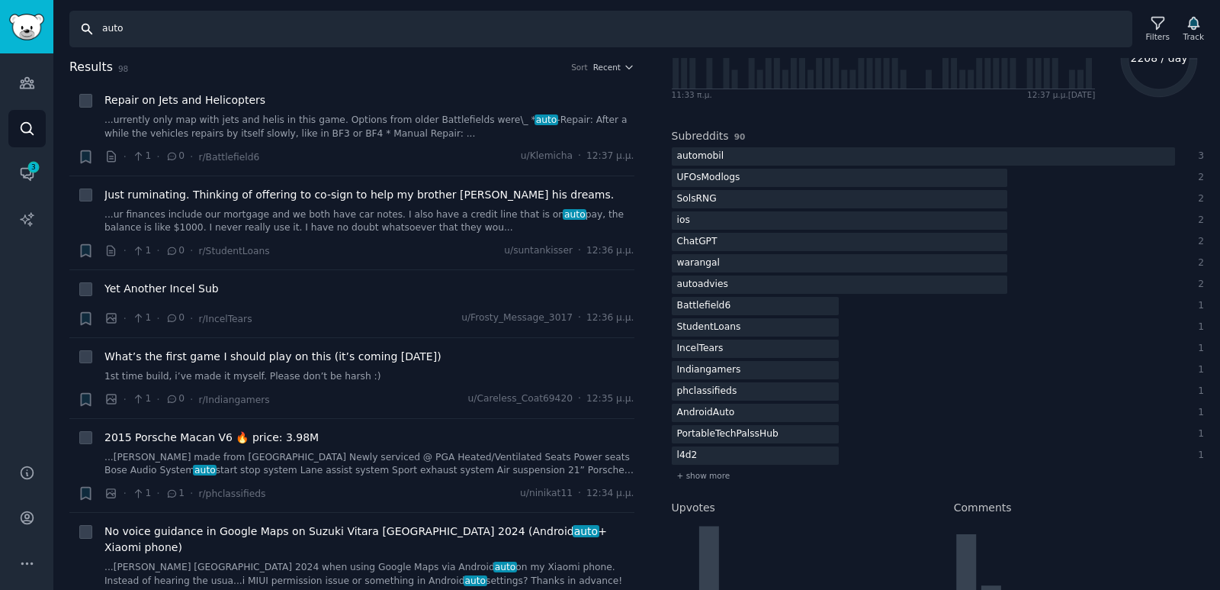
click at [137, 35] on input "auto" at bounding box center [600, 29] width 1063 height 37
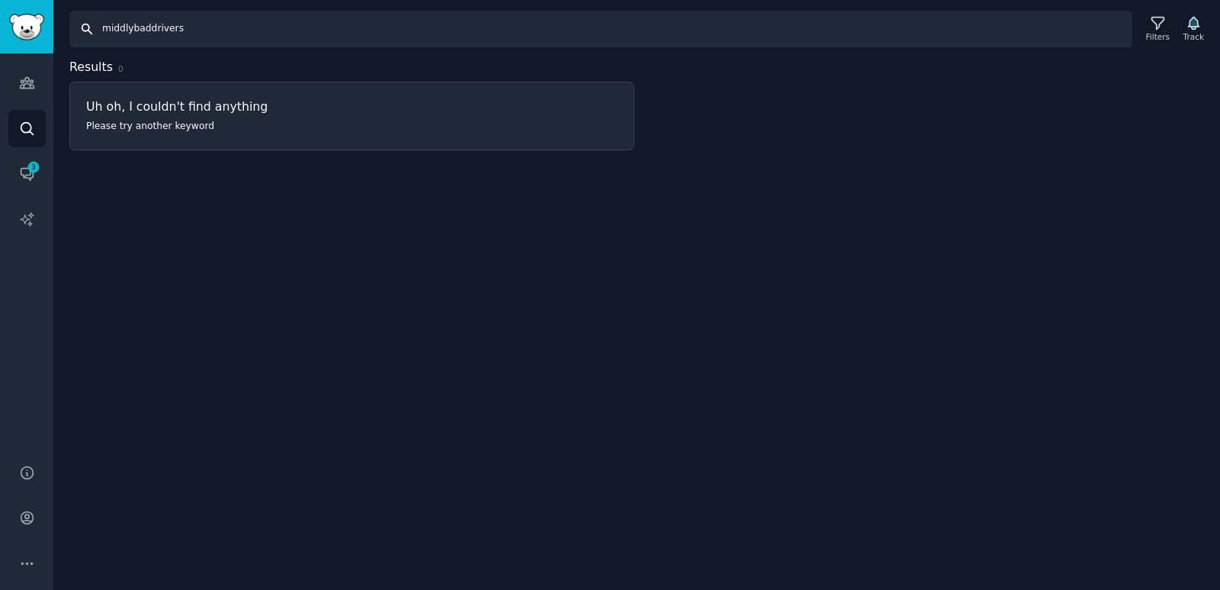
click at [180, 39] on input "middlybaddrivers" at bounding box center [600, 29] width 1063 height 37
type input "baddrivers"
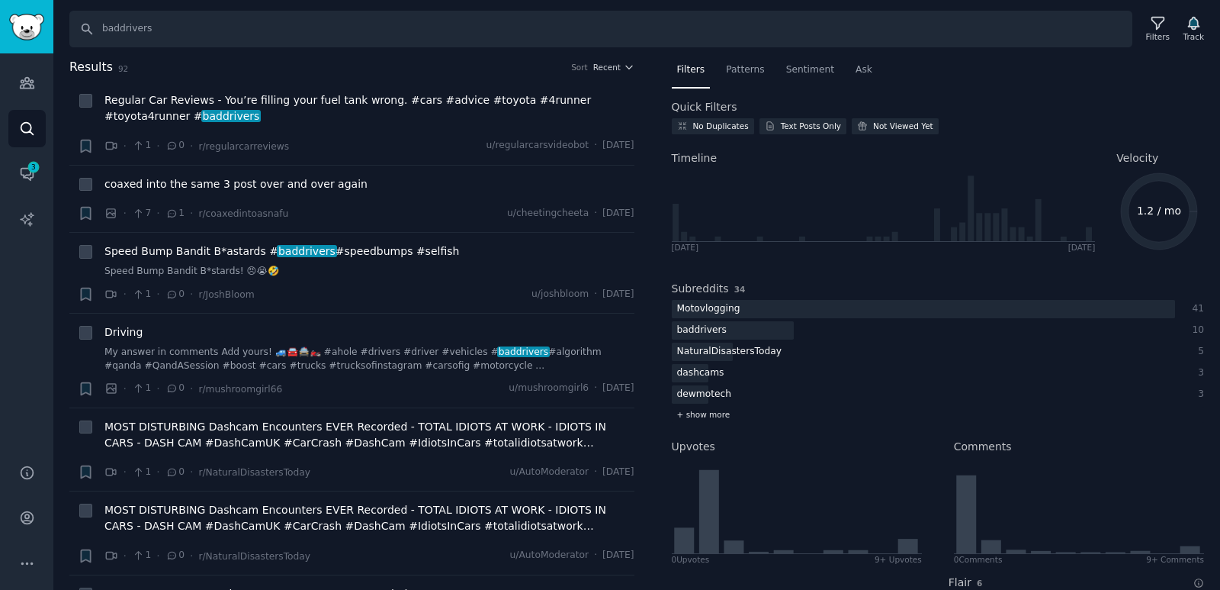
click at [724, 412] on div "+ show more" at bounding box center [938, 415] width 533 height 16
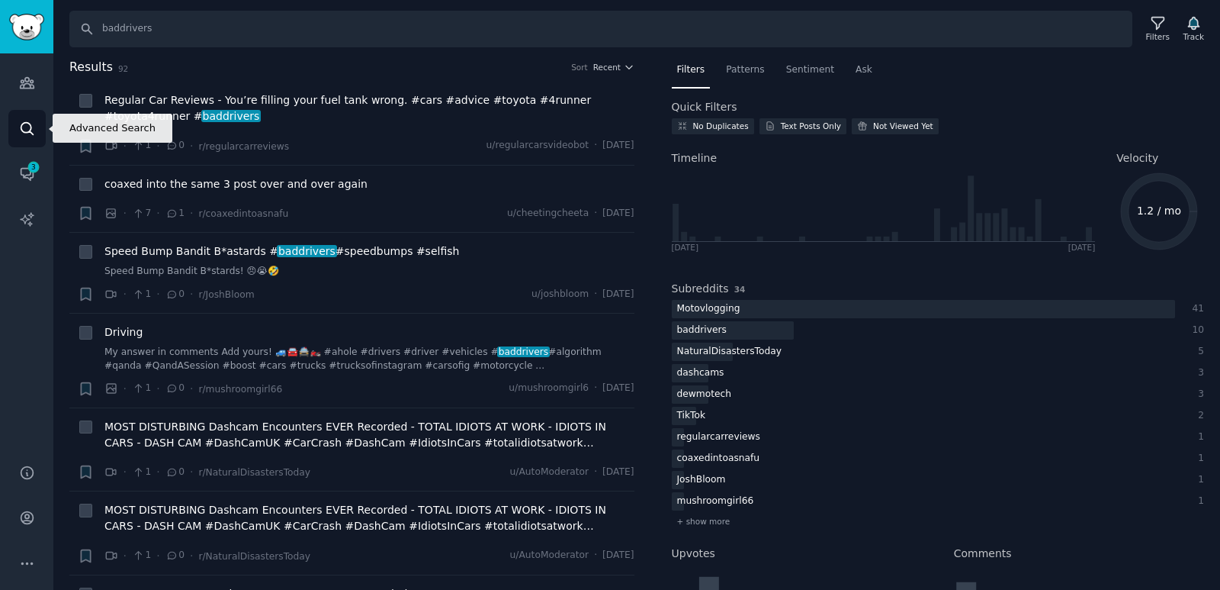
click at [26, 124] on icon "Sidebar" at bounding box center [27, 129] width 16 height 16
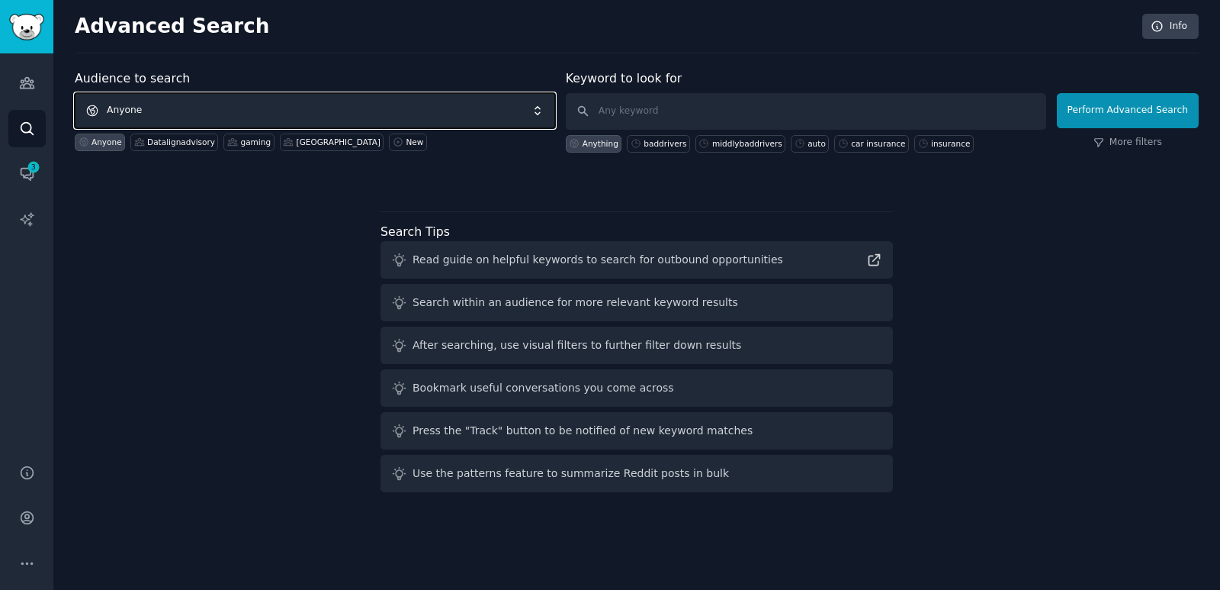
click at [429, 113] on span "Anyone" at bounding box center [315, 110] width 481 height 35
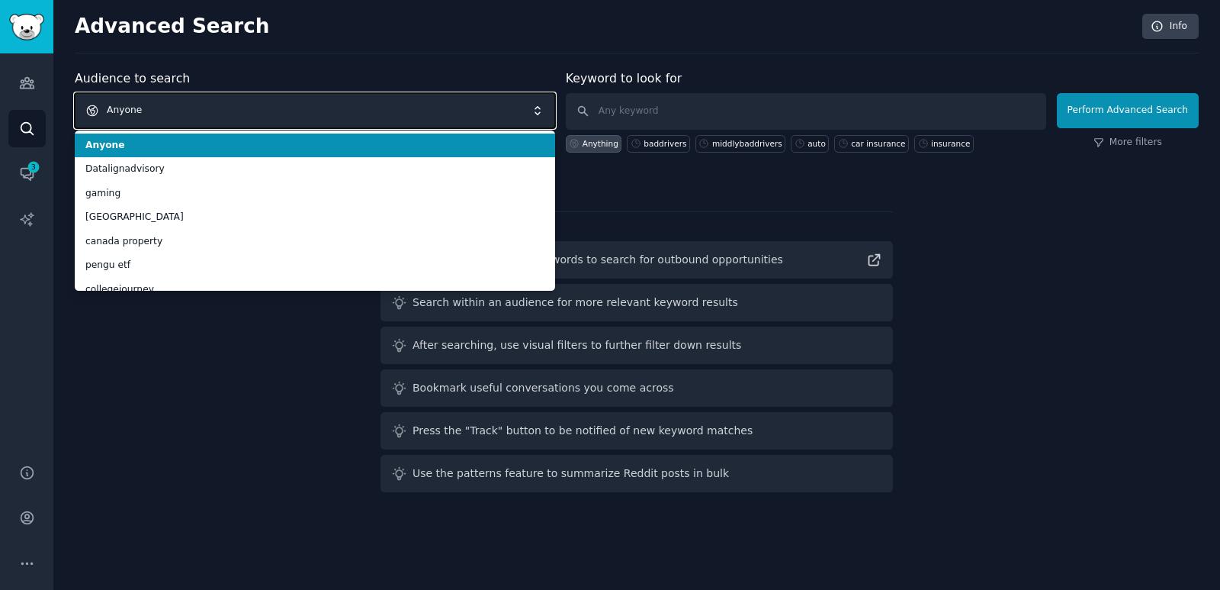
click at [429, 113] on span "Anyone" at bounding box center [315, 110] width 481 height 35
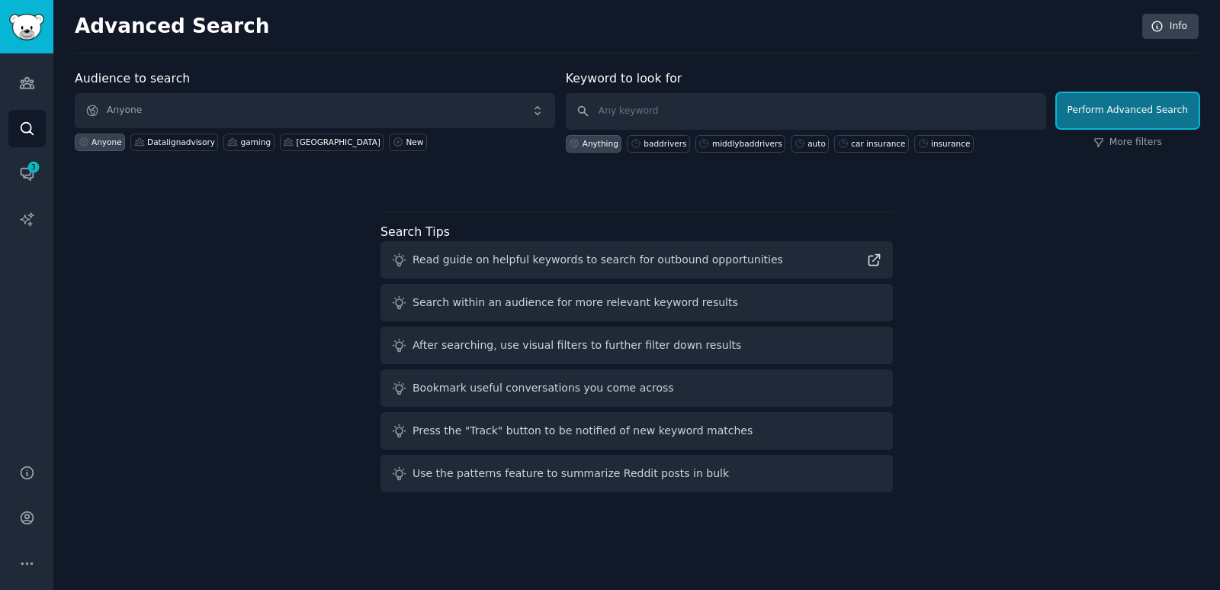
click at [1131, 111] on button "Perform Advanced Search" at bounding box center [1128, 110] width 142 height 35
click at [724, 101] on input "text" at bounding box center [806, 111] width 481 height 37
paste input "MildlyBadDrivers"
type input "MildlyBadDrivers"
click at [1163, 111] on button "Perform Advanced Search" at bounding box center [1128, 110] width 142 height 35
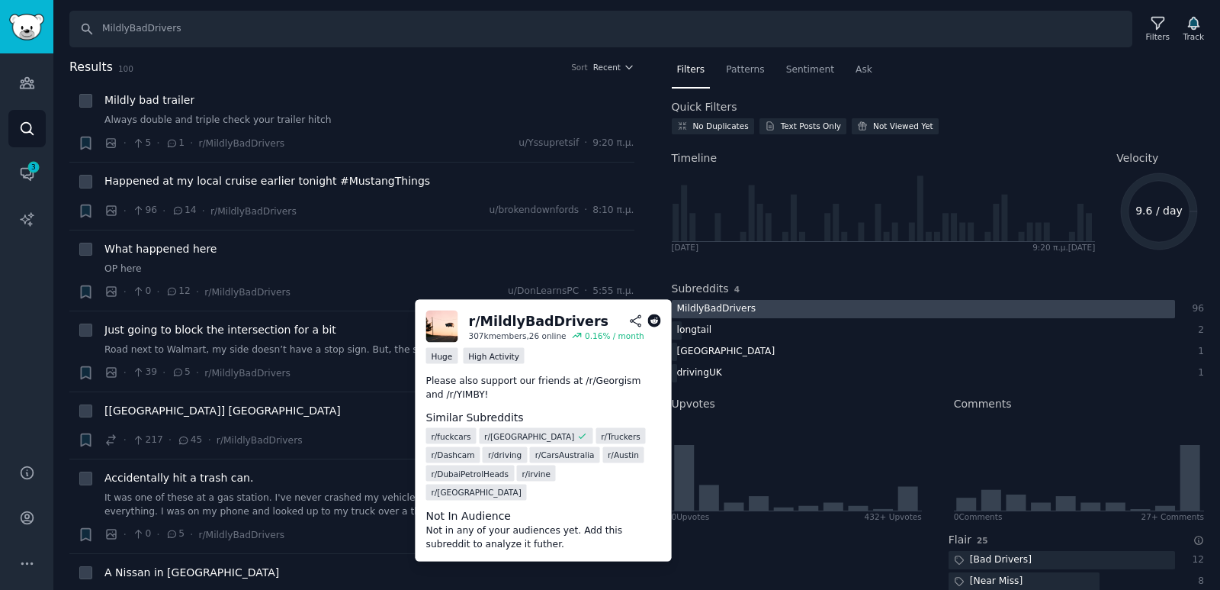
click at [744, 307] on div "MildlyBadDrivers" at bounding box center [717, 309] width 90 height 19
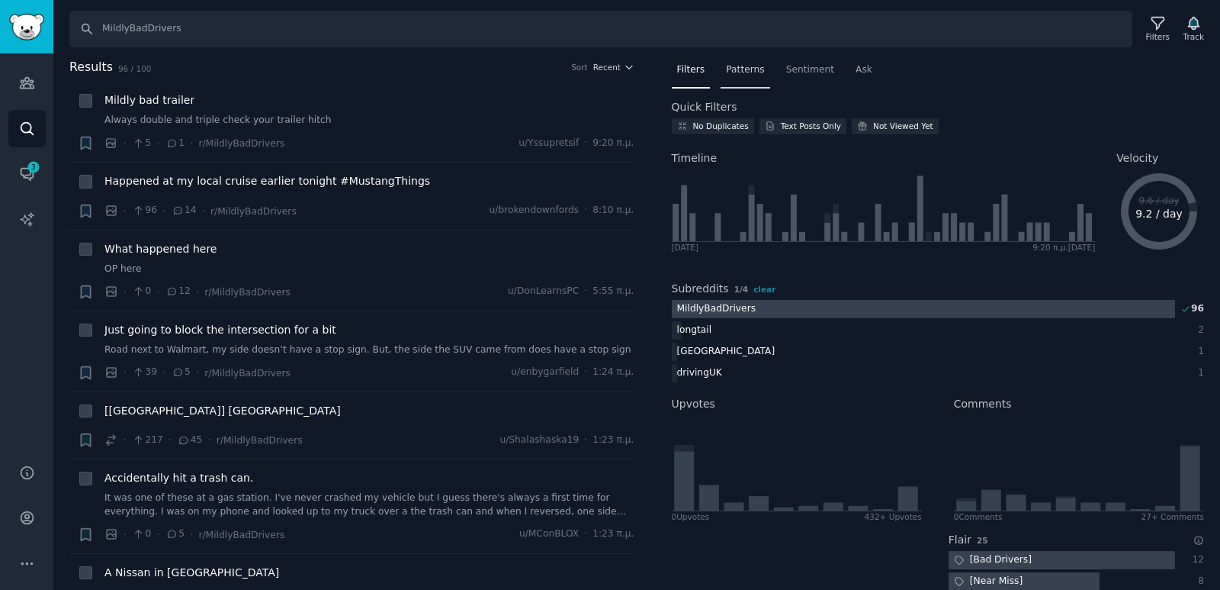
click at [748, 59] on div "Patterns" at bounding box center [745, 73] width 49 height 31
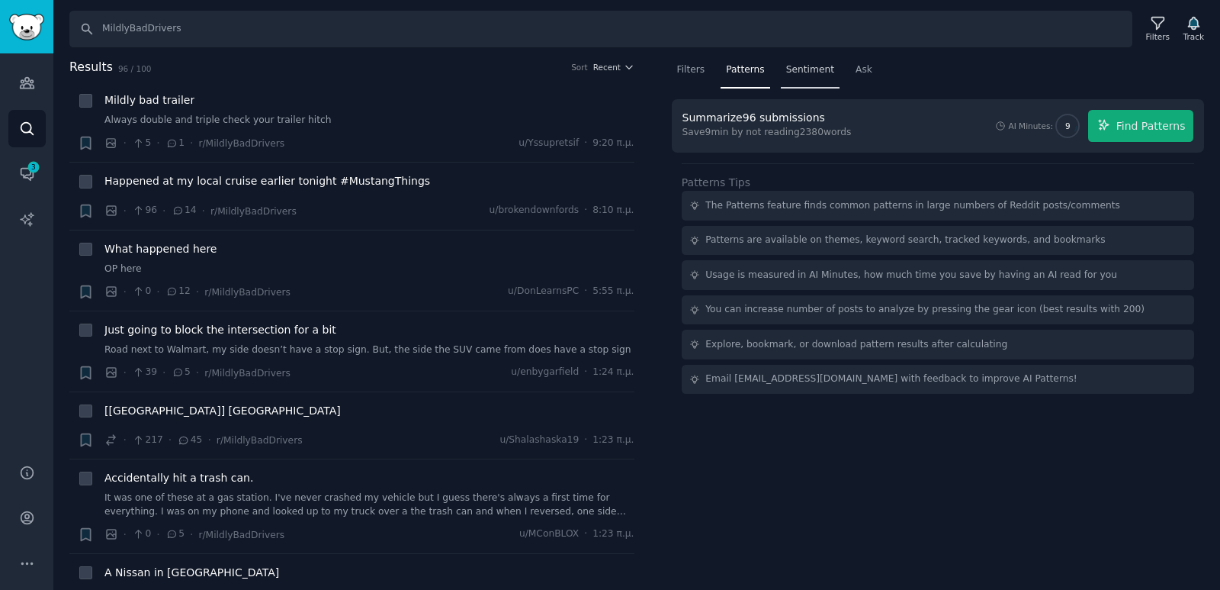
click at [790, 60] on div "Sentiment" at bounding box center [810, 73] width 59 height 31
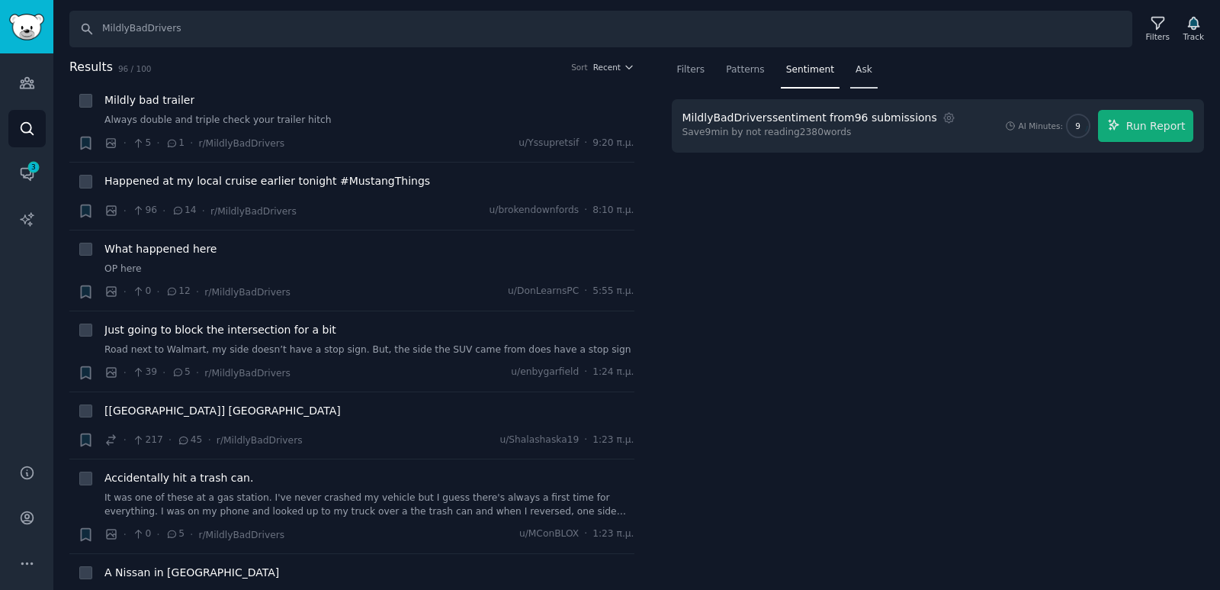
click at [856, 63] on span "Ask" at bounding box center [864, 70] width 17 height 14
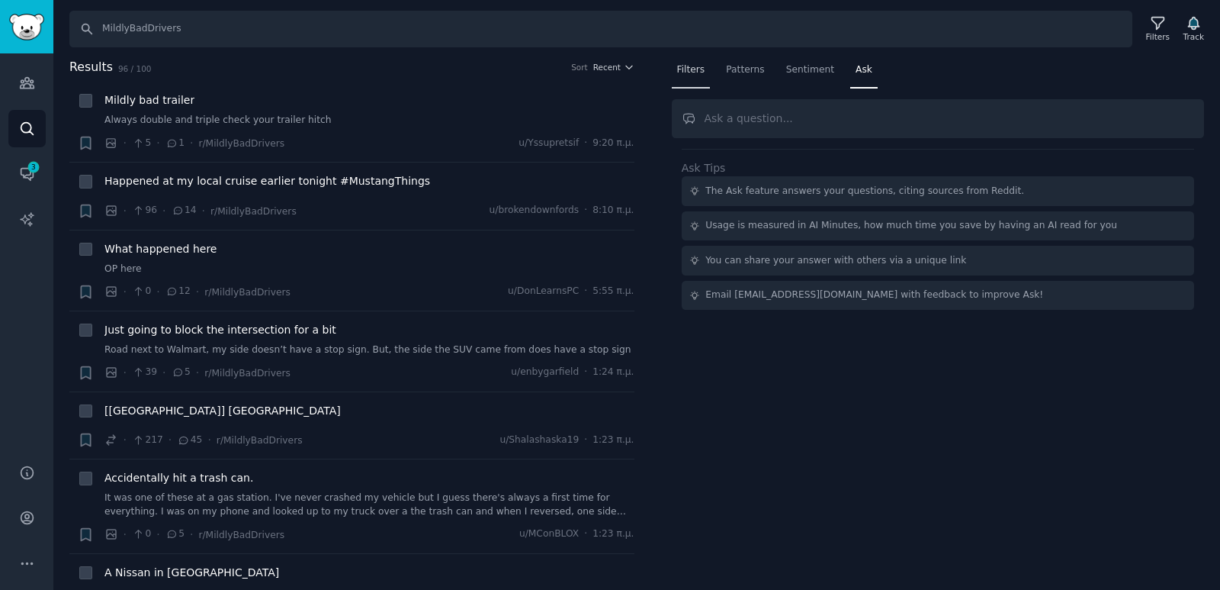
click at [693, 72] on span "Filters" at bounding box center [691, 70] width 28 height 14
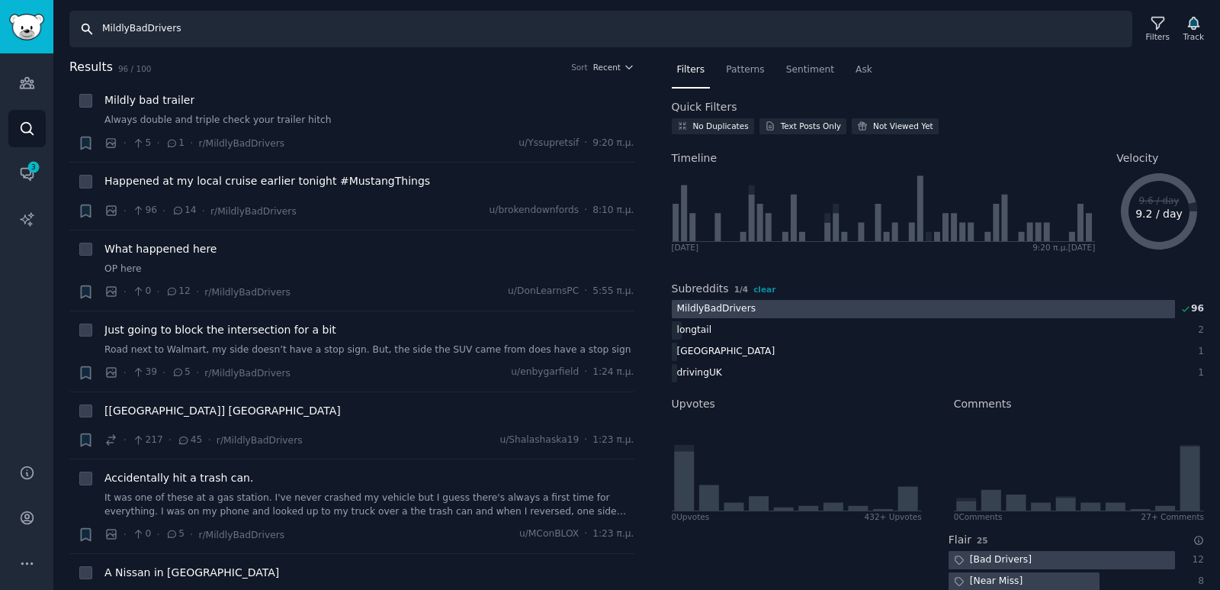
click at [310, 40] on input "MildlyBadDrivers" at bounding box center [600, 29] width 1063 height 37
paste input "IdiotsInCa"
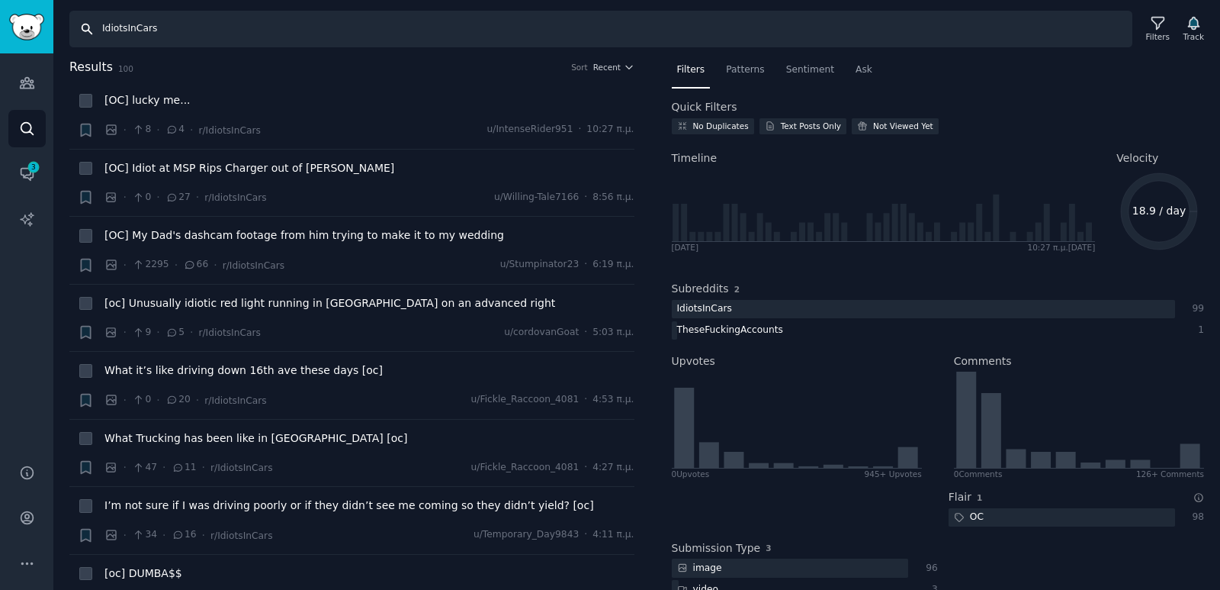
click at [226, 21] on input "IdiotsInCars" at bounding box center [600, 29] width 1063 height 37
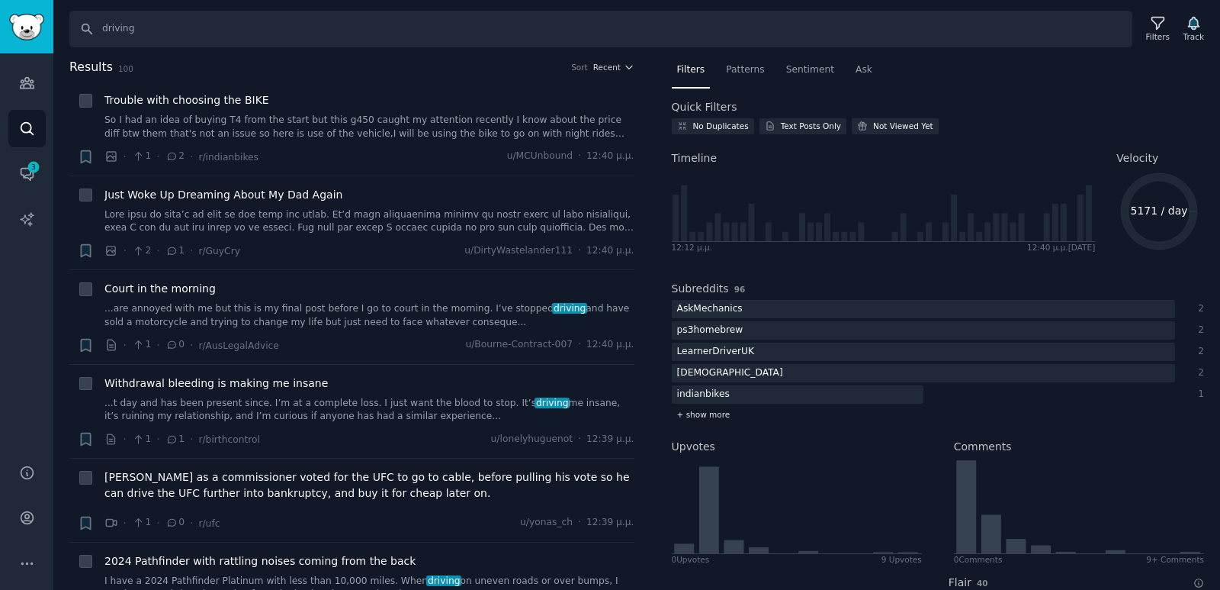
click at [714, 408] on div "+ show more" at bounding box center [938, 415] width 533 height 16
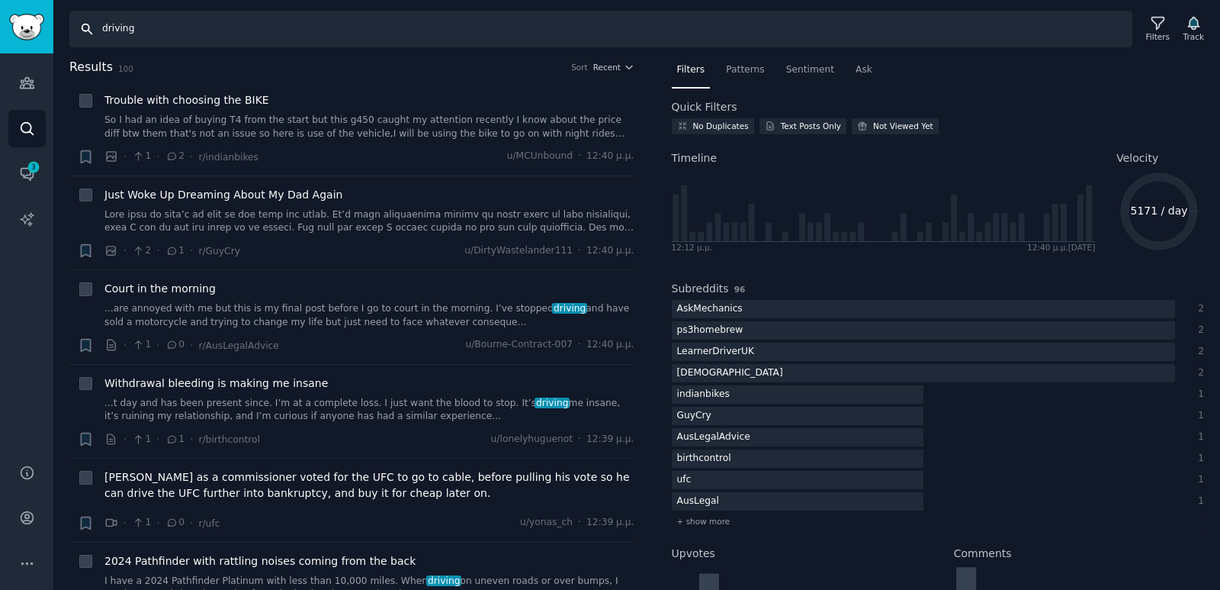
click at [281, 31] on input "driving" at bounding box center [600, 29] width 1063 height 37
paste input "IdiotsInCars"
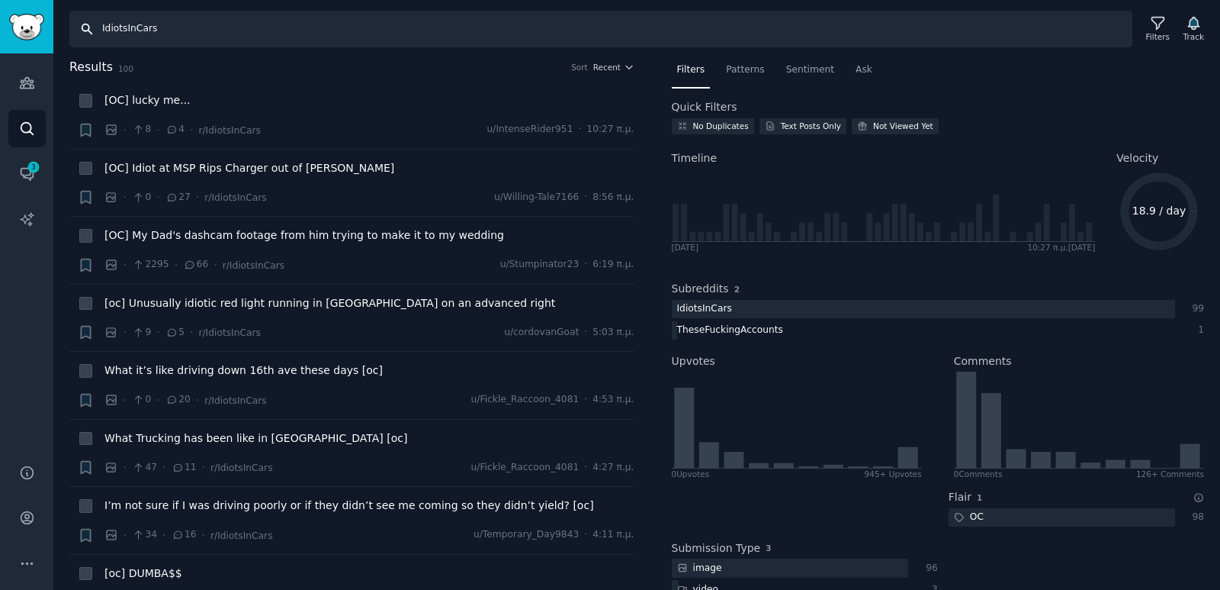
paste input "MildlyBadDrive"
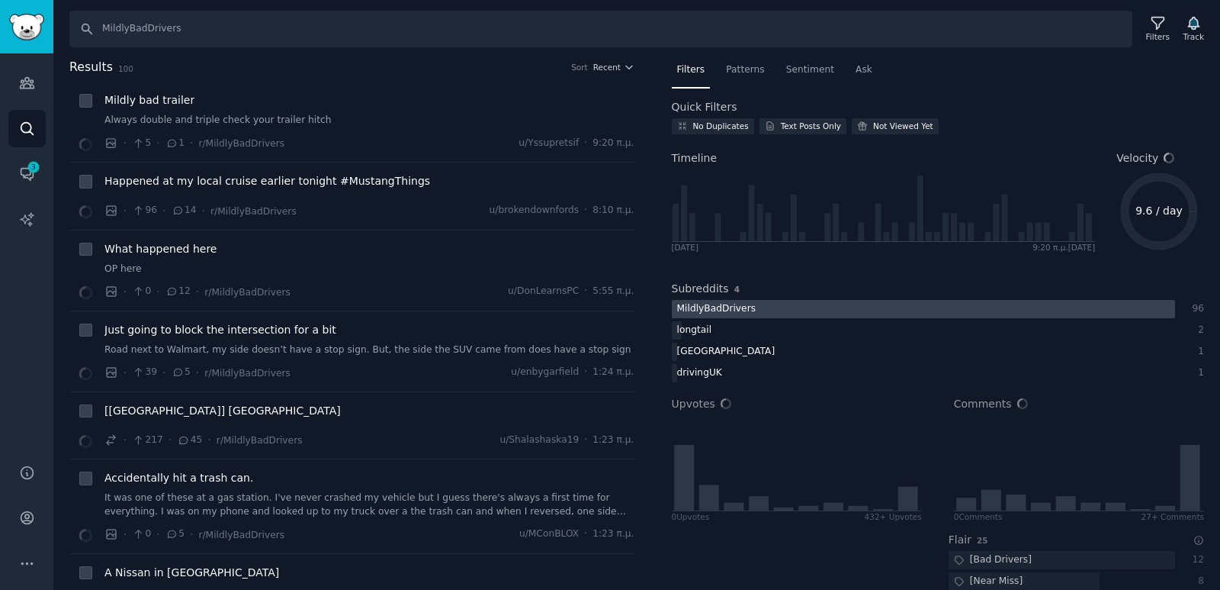
click at [765, 310] on div at bounding box center [923, 309] width 503 height 19
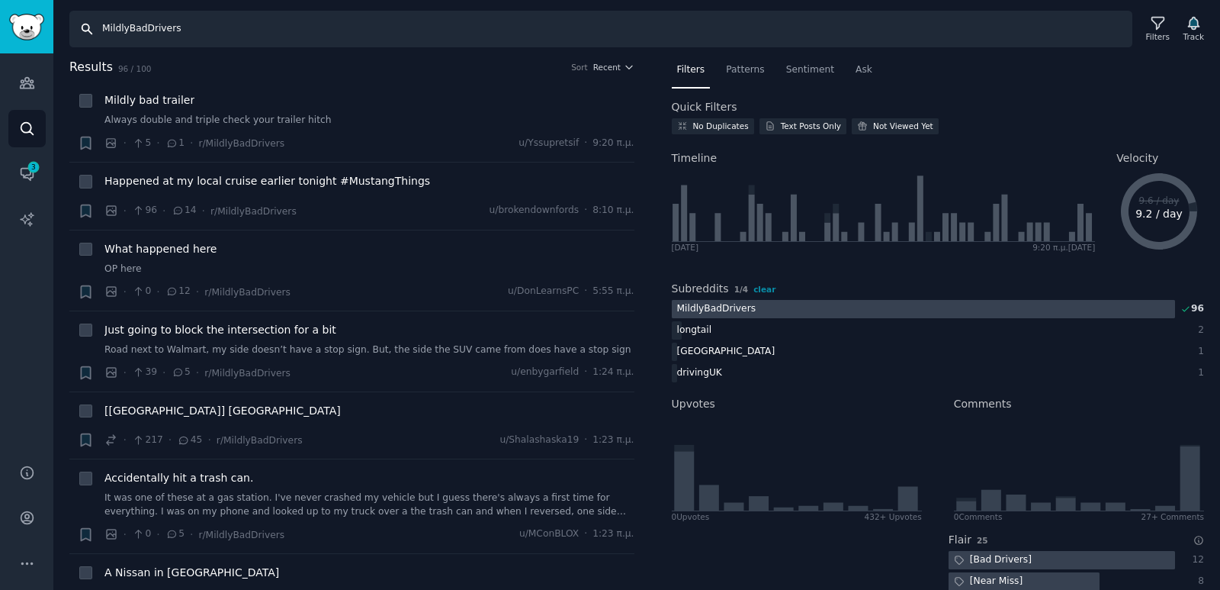
click at [212, 25] on input "MildlyBadDrivers" at bounding box center [600, 29] width 1063 height 37
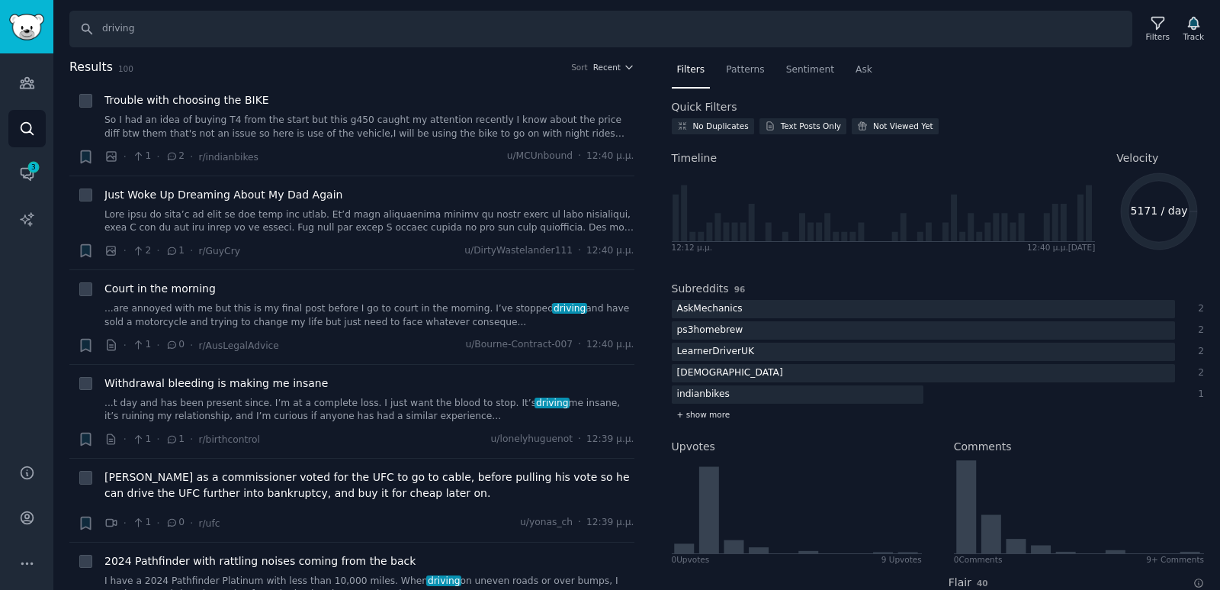
click at [713, 408] on div "+ show more" at bounding box center [938, 415] width 533 height 16
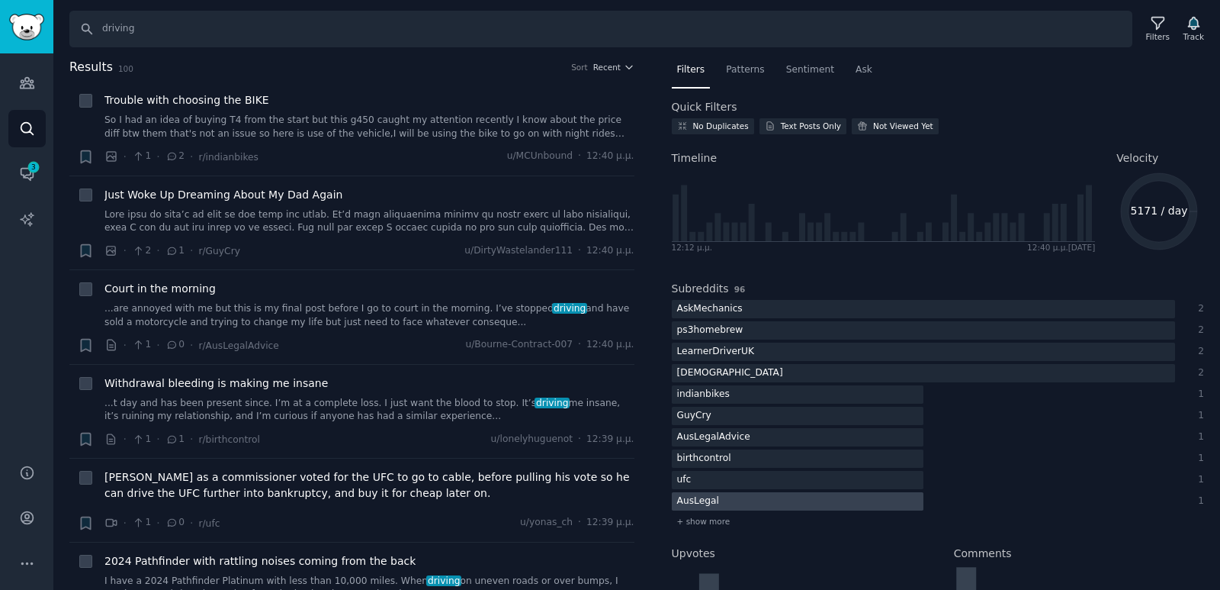
click at [709, 508] on div "AusLegal" at bounding box center [698, 501] width 53 height 19
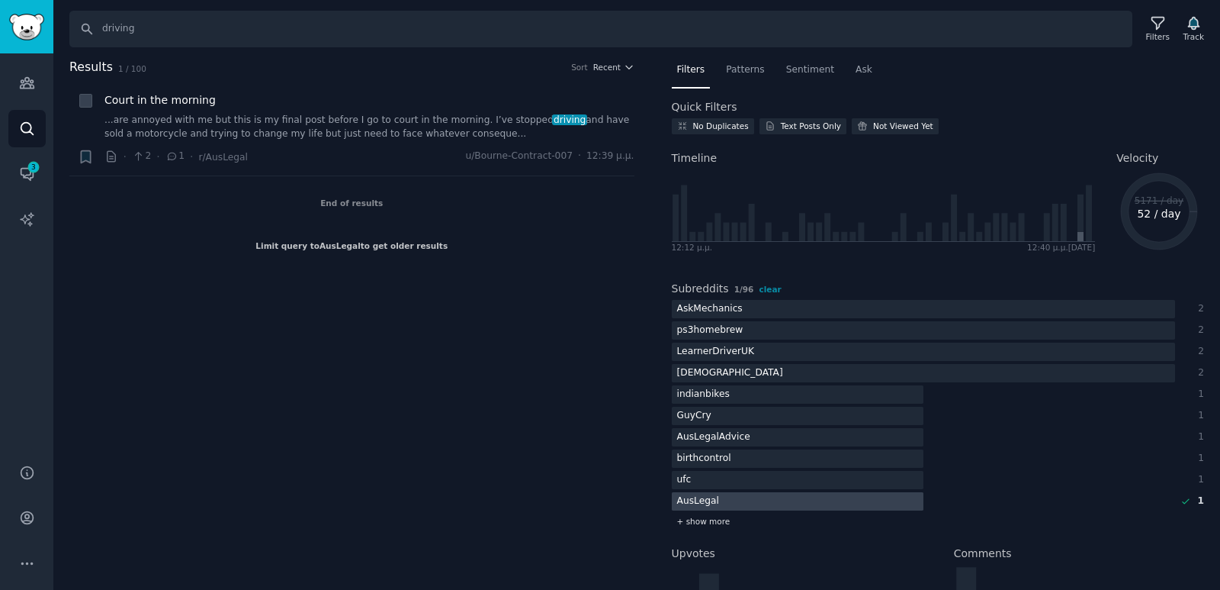
click at [709, 519] on span "+ show more" at bounding box center [703, 521] width 53 height 11
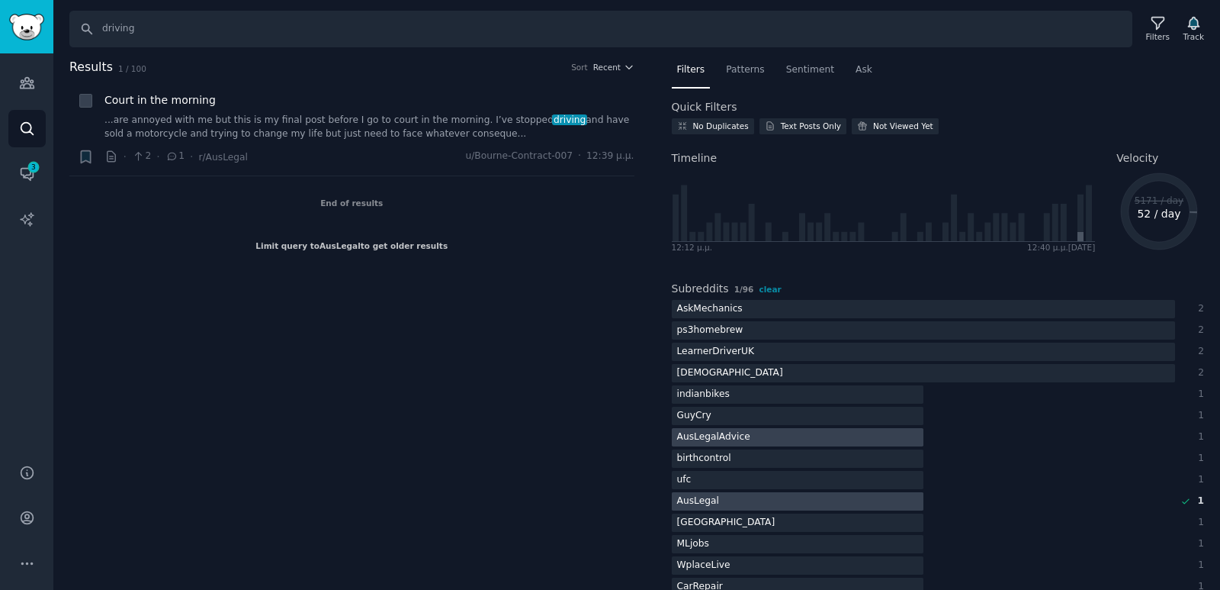
scroll to position [229, 0]
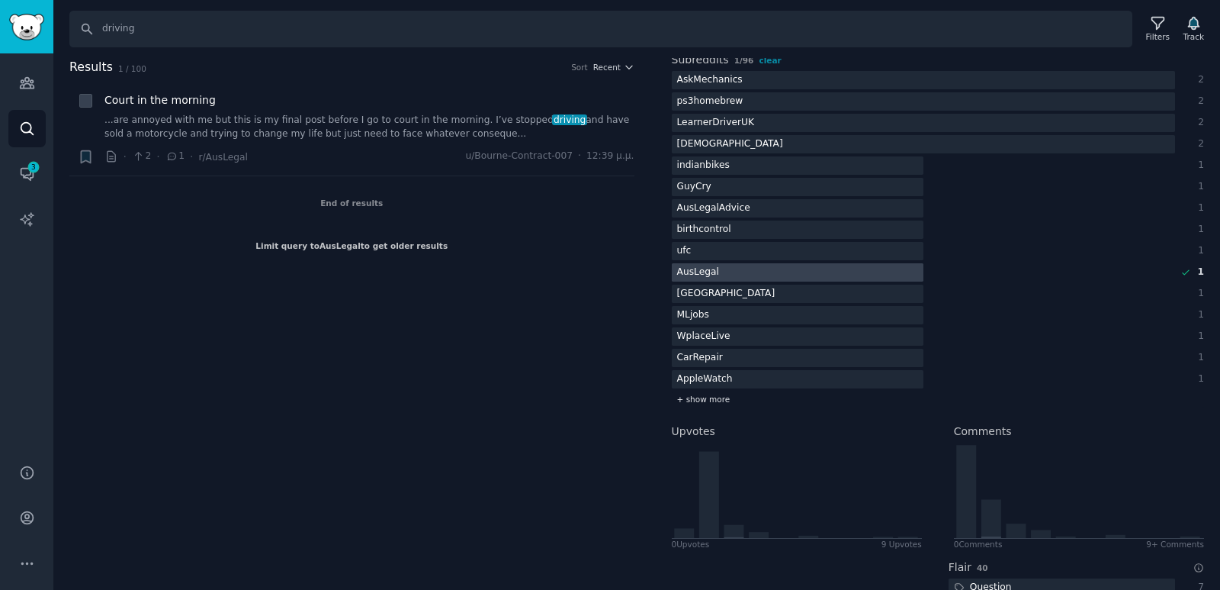
click at [705, 399] on span "+ show more" at bounding box center [703, 399] width 53 height 11
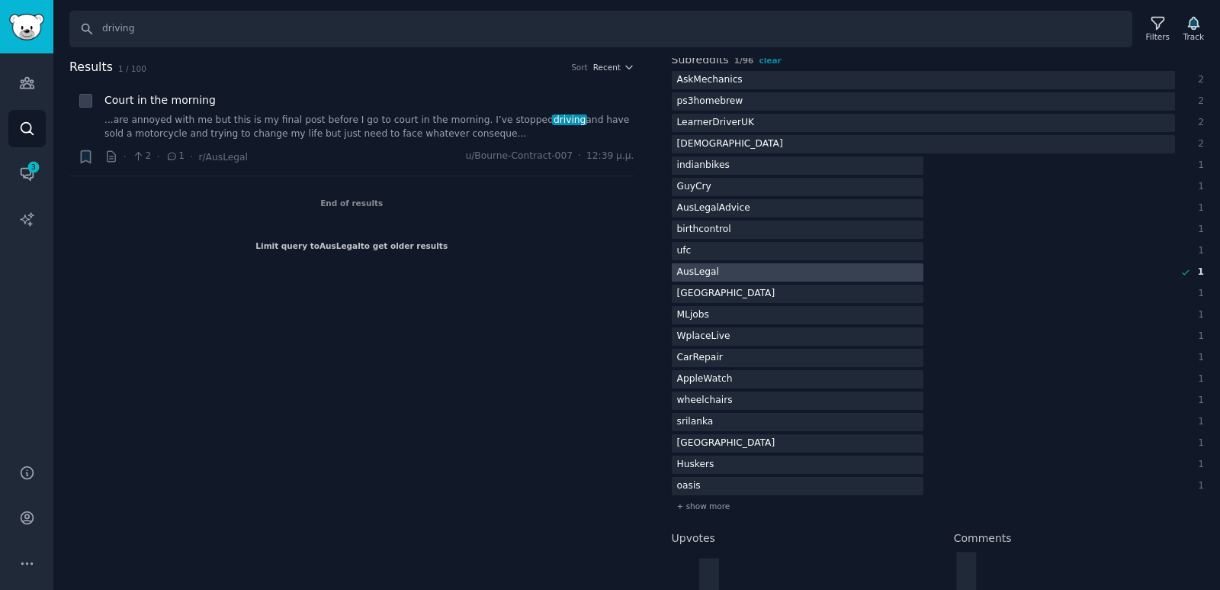
click at [694, 514] on div "Subreddits 1 / 96 clear AskMechanics 2 ps3homebrew 2 LearnerDriverUK 2 JewsOnTh…" at bounding box center [938, 280] width 533 height 478
click at [719, 500] on div "+ show more" at bounding box center [938, 506] width 533 height 16
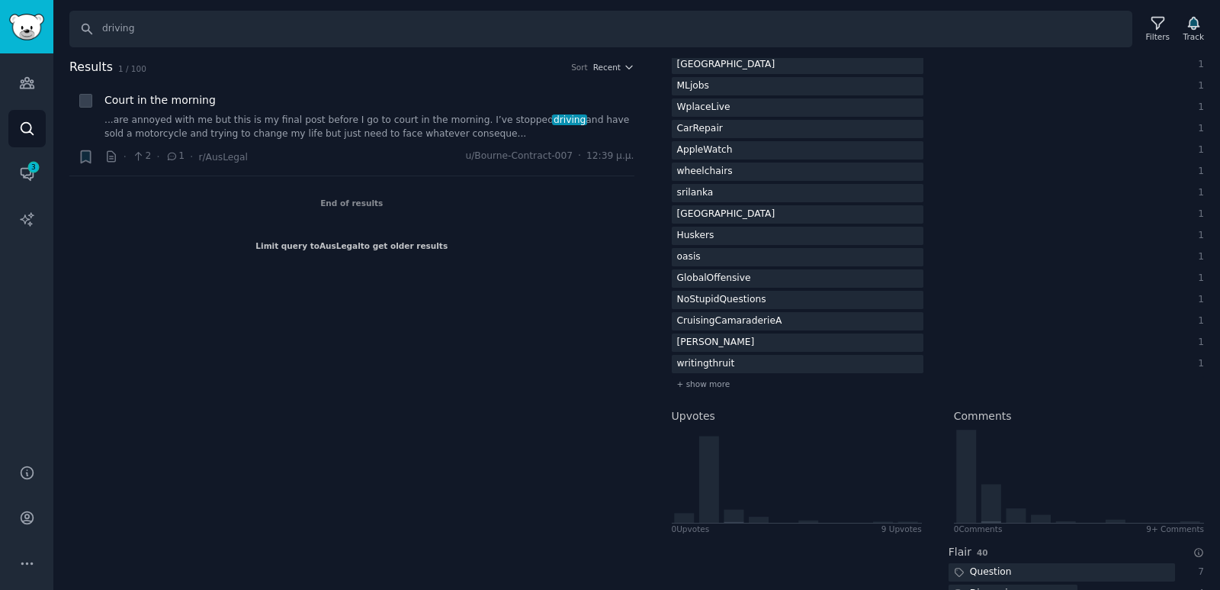
scroll to position [0, 0]
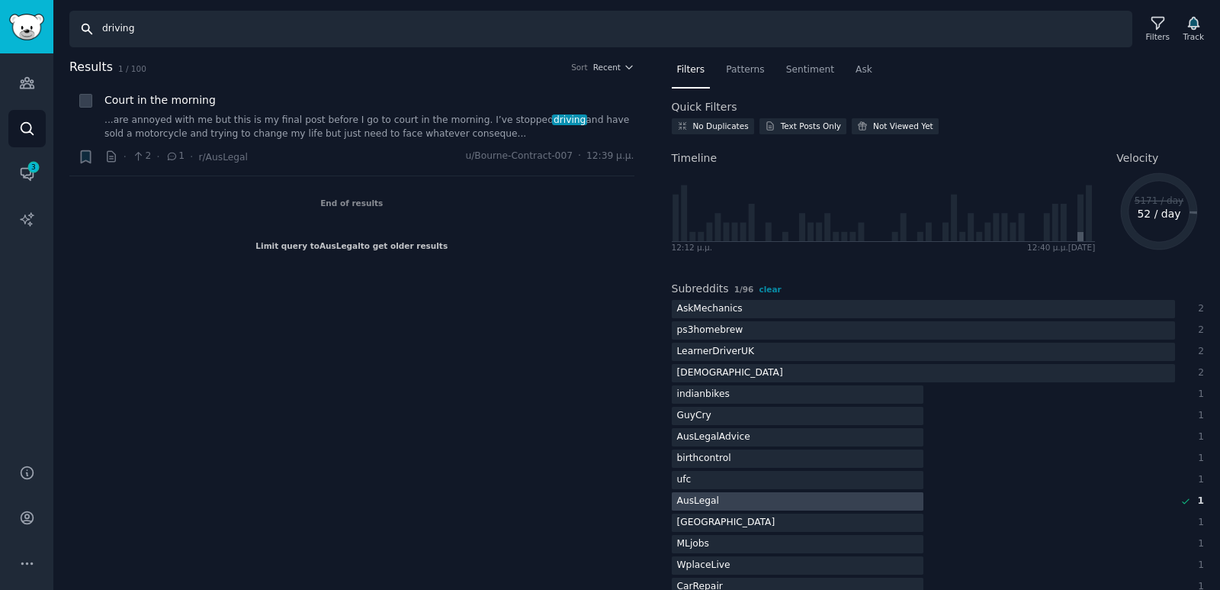
click at [180, 27] on input "driving" at bounding box center [600, 29] width 1063 height 37
paste input "r/"
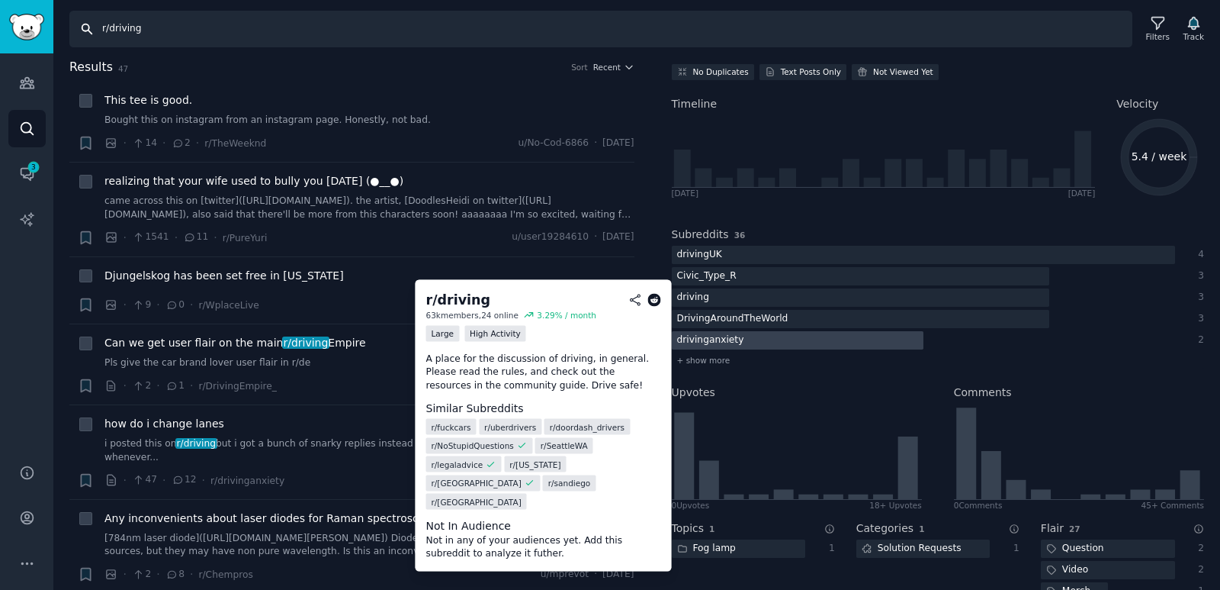
scroll to position [76, 0]
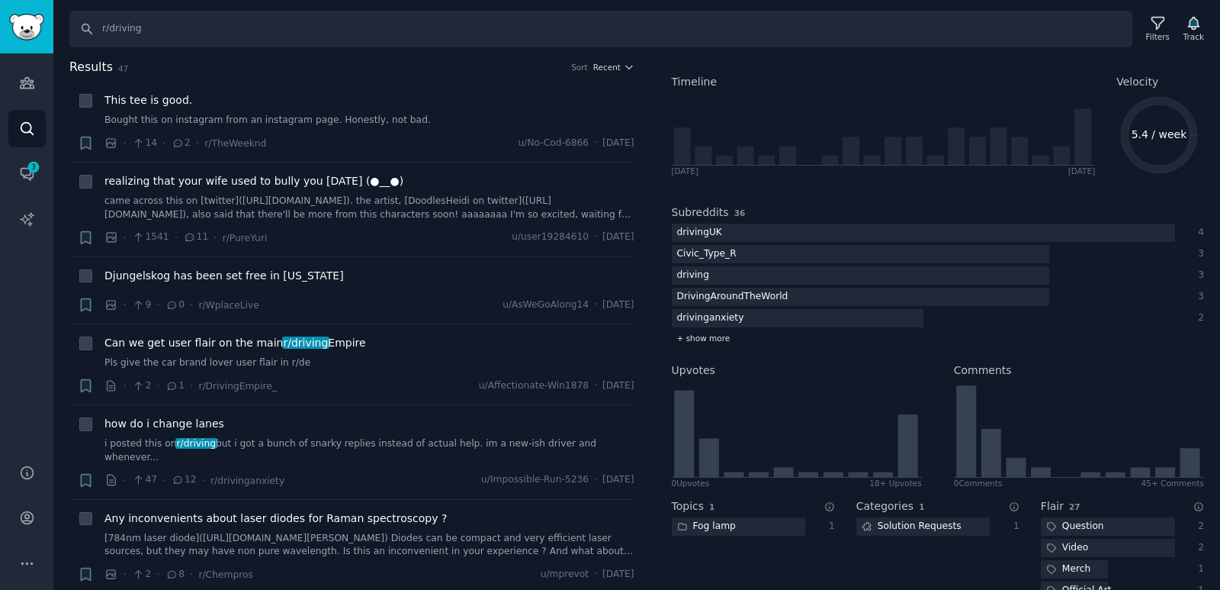
click at [725, 340] on div "+ show more" at bounding box center [938, 338] width 533 height 16
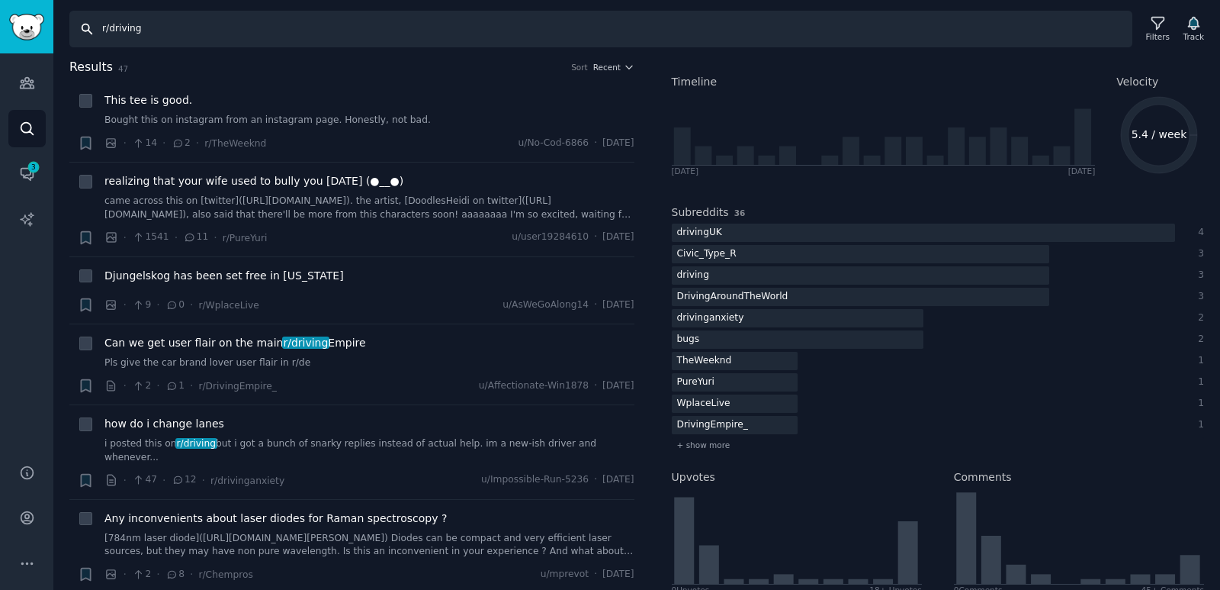
click at [182, 41] on input "r/driving" at bounding box center [600, 29] width 1063 height 37
type input "r"
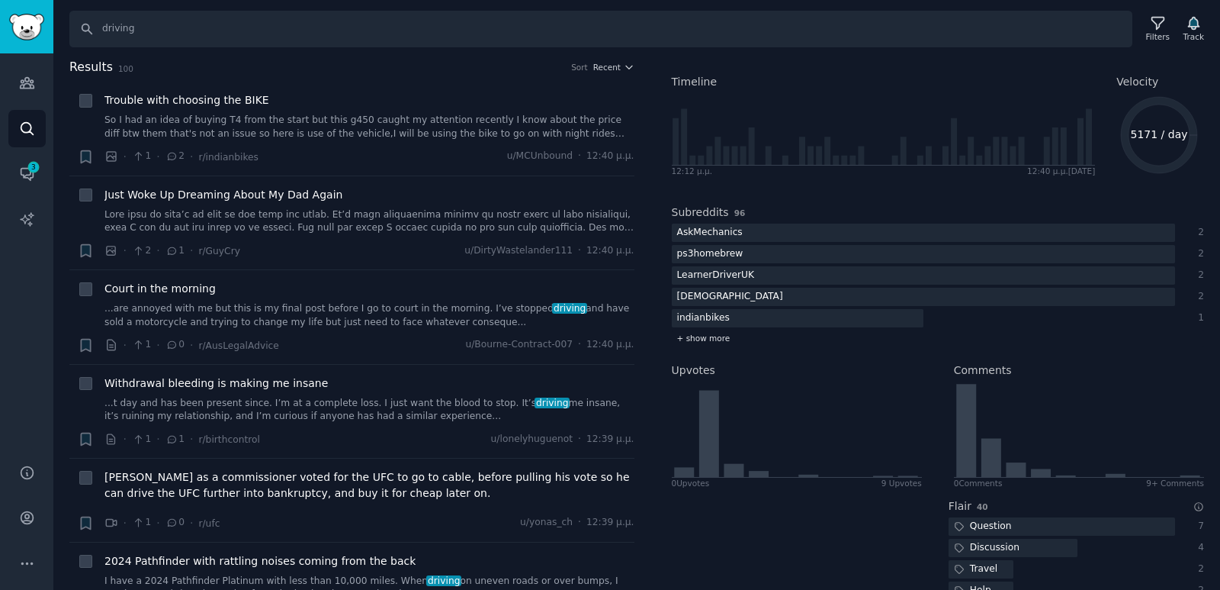
click at [720, 340] on span "+ show more" at bounding box center [703, 338] width 53 height 11
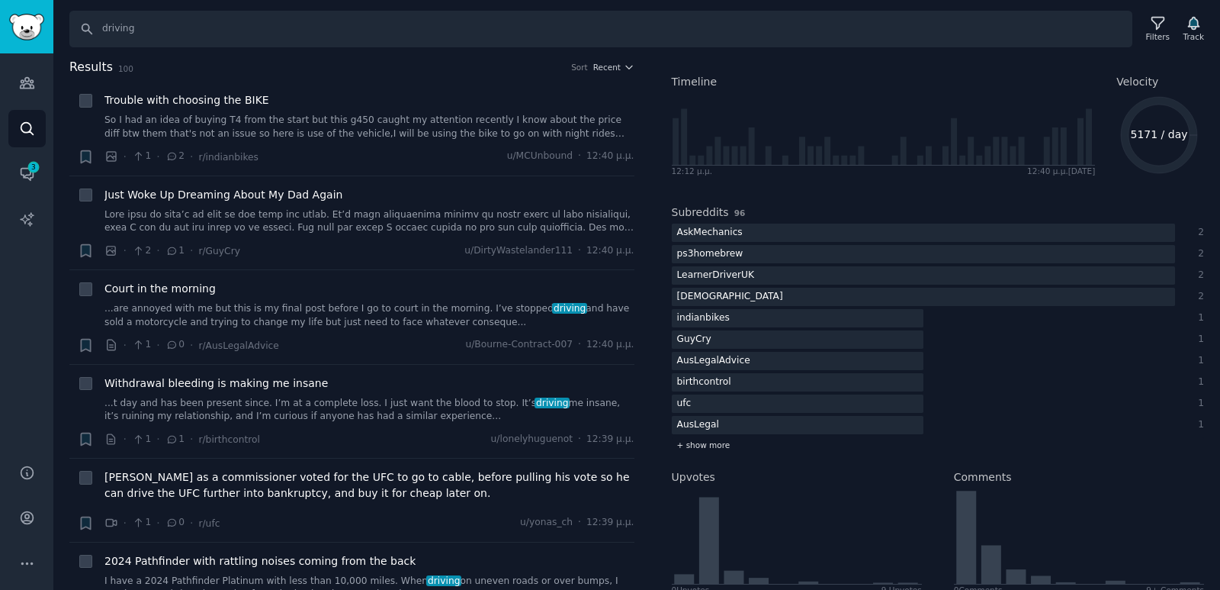
click at [719, 442] on span "+ show more" at bounding box center [703, 444] width 53 height 11
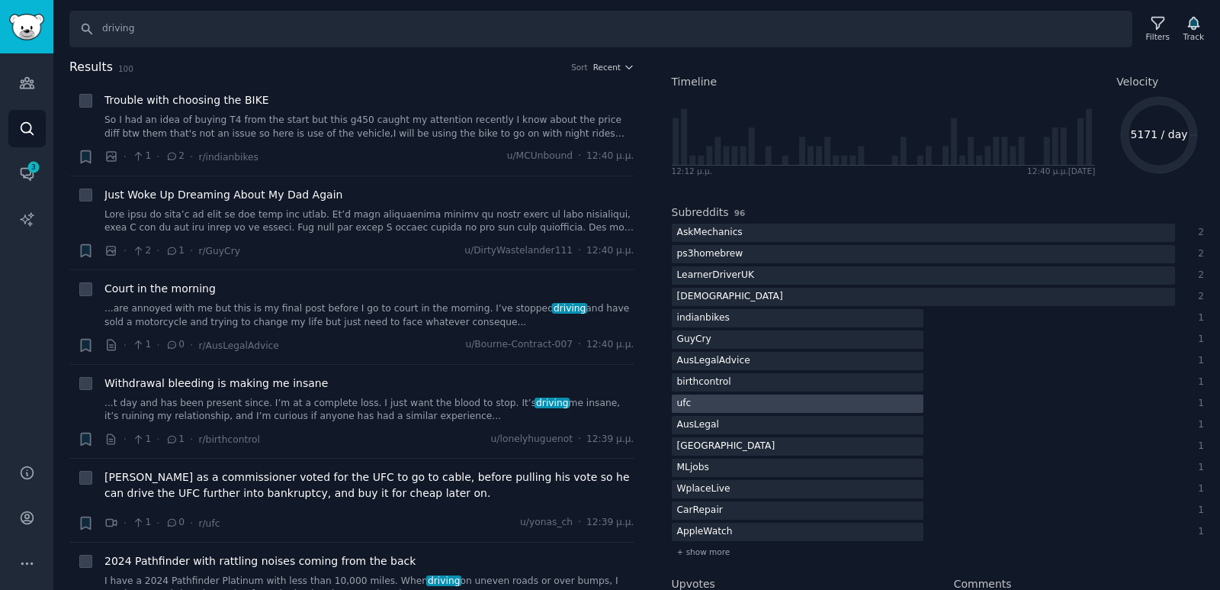
scroll to position [153, 0]
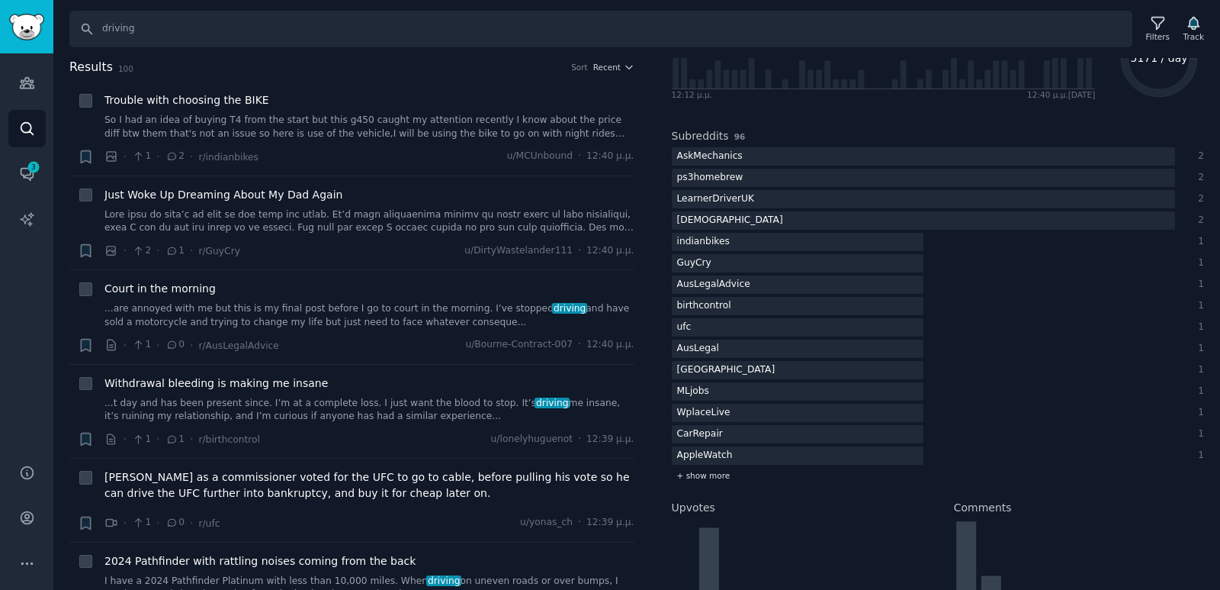
click at [707, 478] on span "+ show more" at bounding box center [703, 475] width 53 height 11
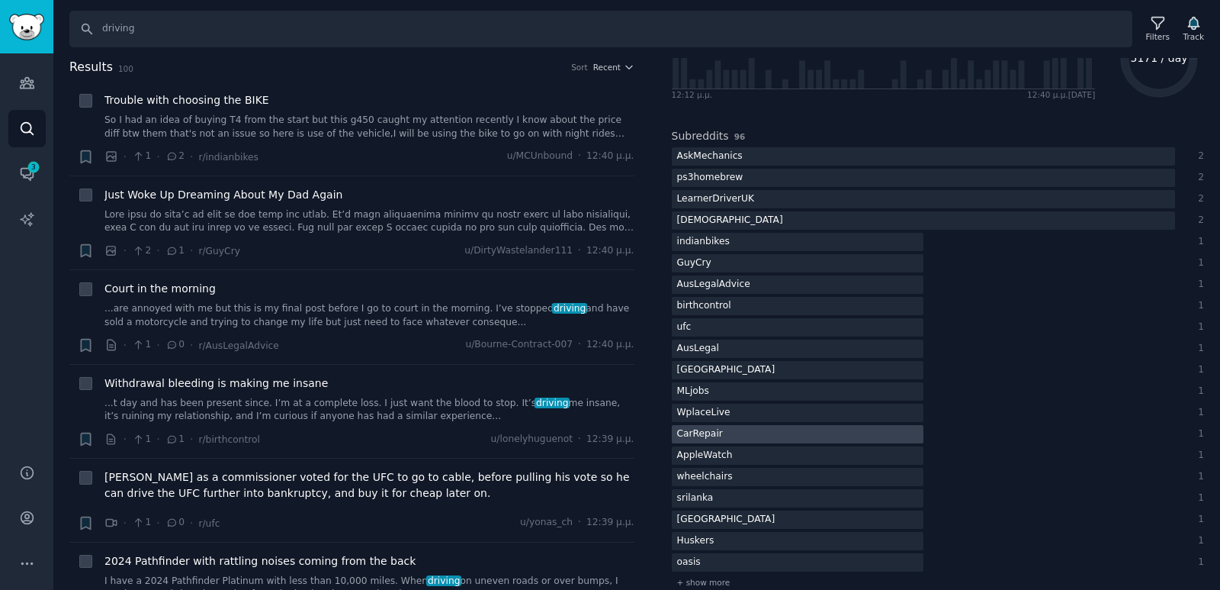
scroll to position [229, 0]
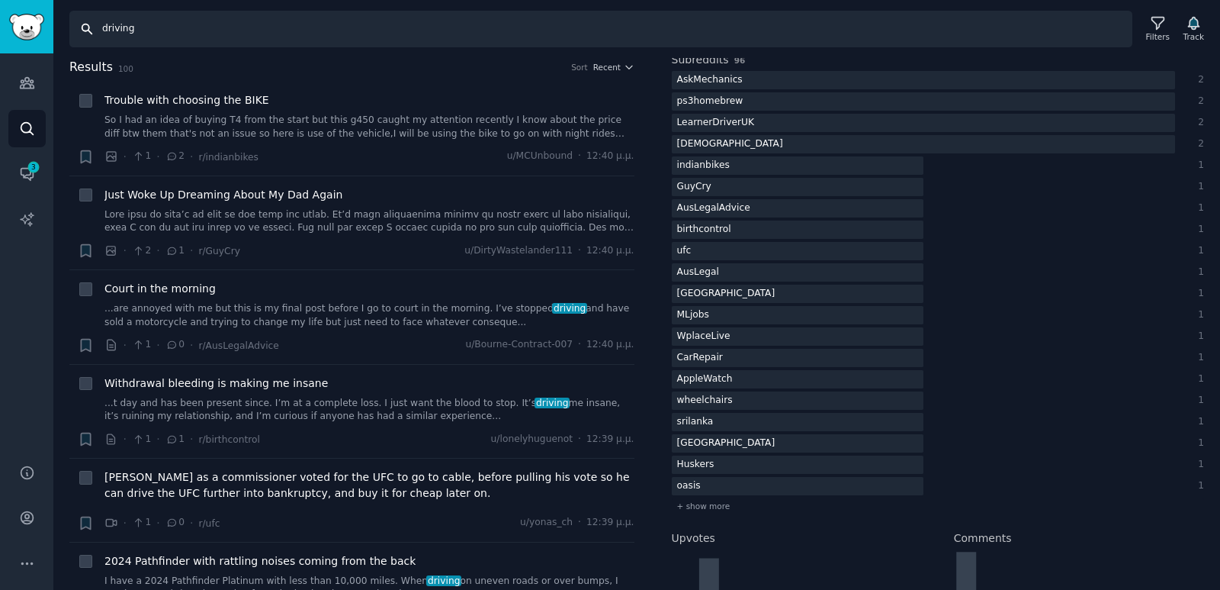
click at [161, 32] on input "driving" at bounding box center [600, 29] width 1063 height 37
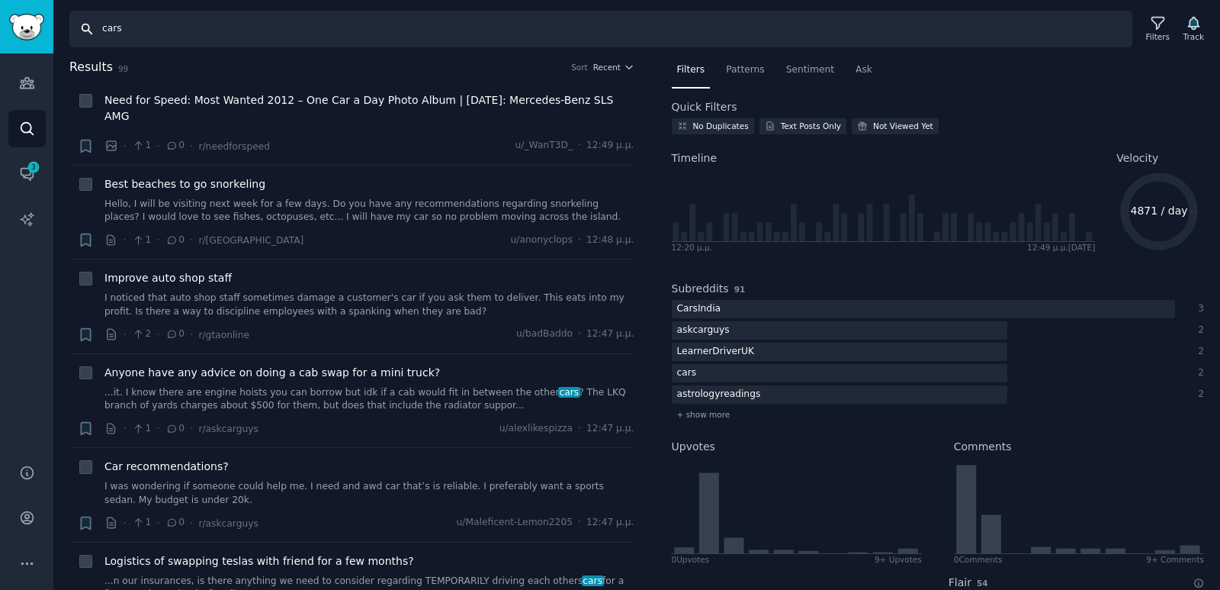
click at [169, 27] on input "cars" at bounding box center [600, 29] width 1063 height 37
click at [725, 413] on div "+ show more" at bounding box center [938, 415] width 533 height 16
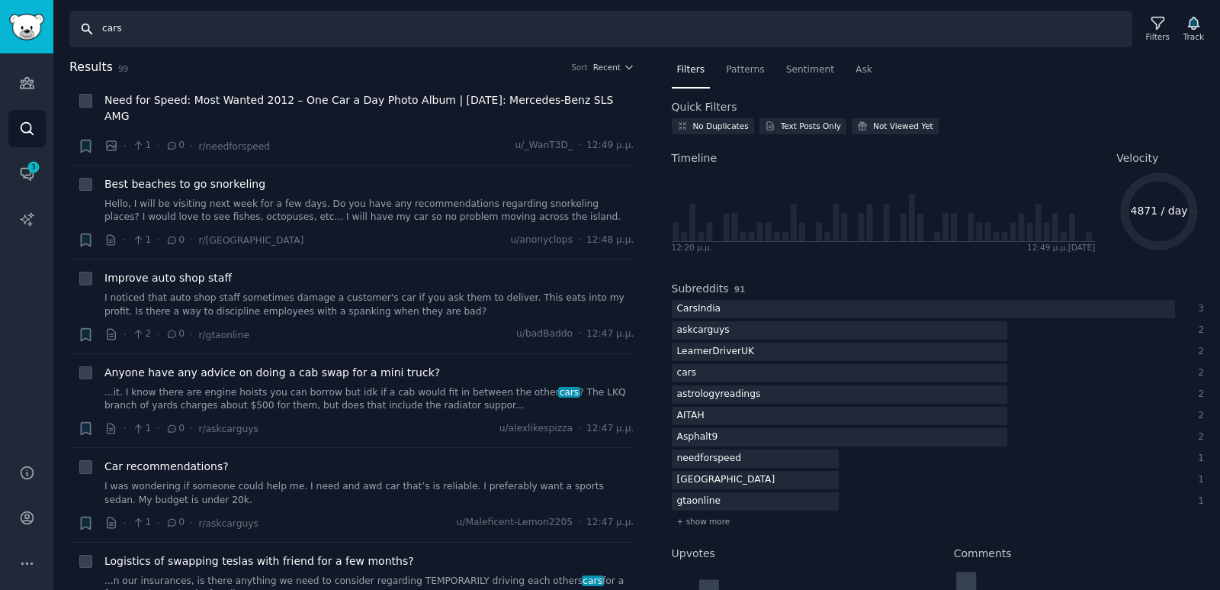
click at [251, 45] on input "cars" at bounding box center [600, 29] width 1063 height 37
click at [251, 44] on input "cars" at bounding box center [600, 29] width 1063 height 37
paste input "r/Auto"
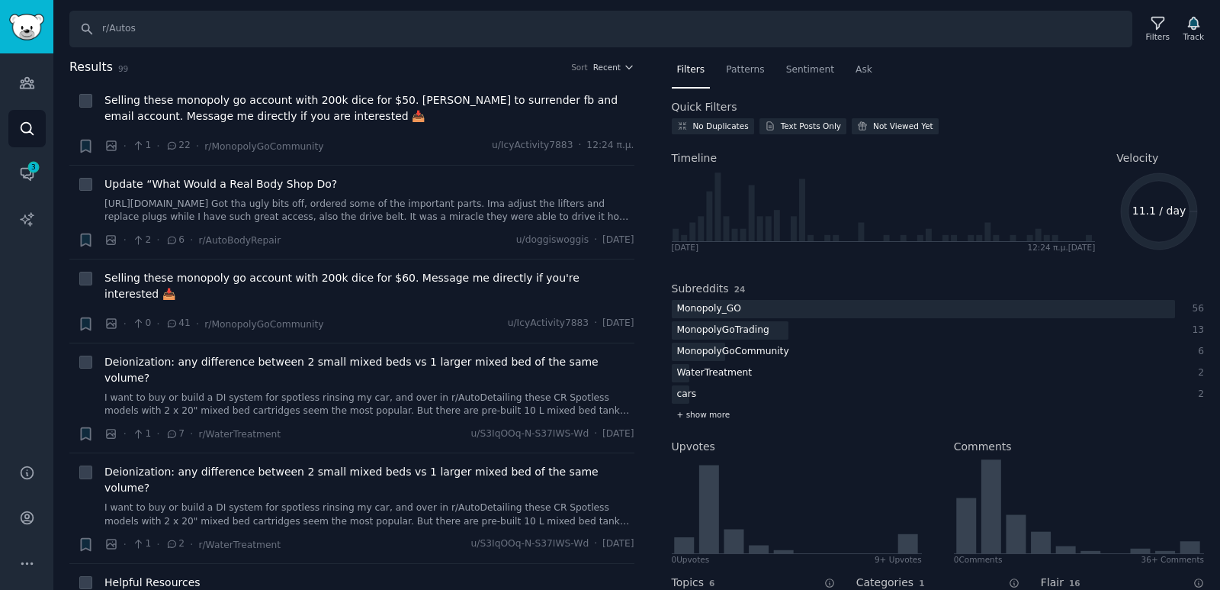
click at [709, 413] on span "+ show more" at bounding box center [703, 414] width 53 height 11
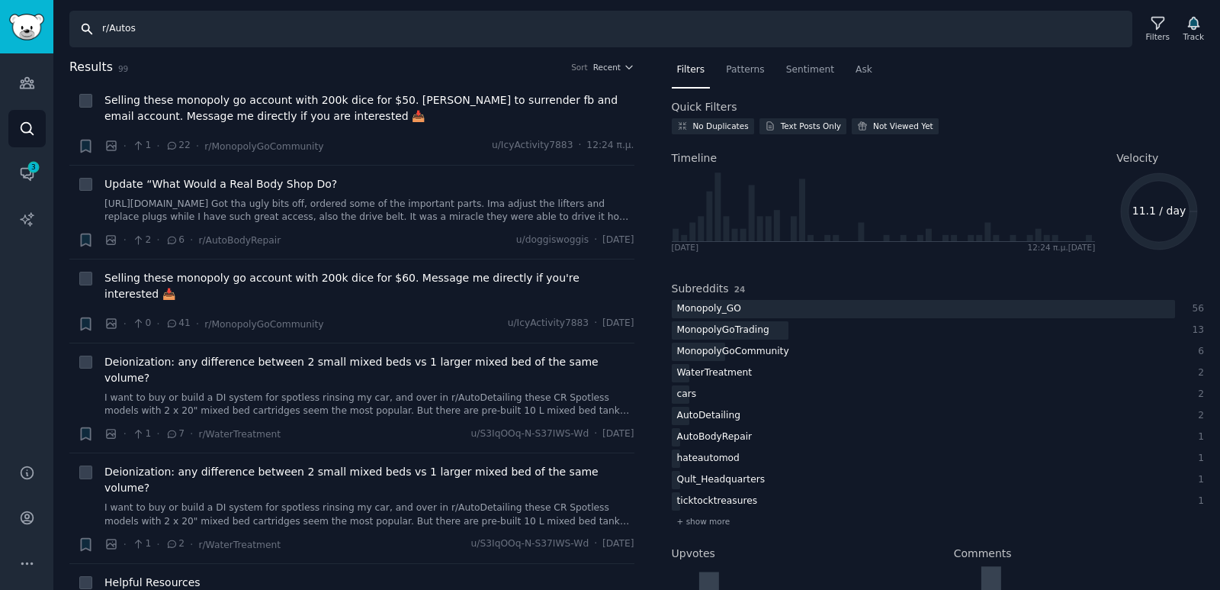
click at [211, 26] on input "r/Autos" at bounding box center [600, 29] width 1063 height 37
paste input "r/AutoDetailing"
type input "r/AutoDetailing"
